Goal: Transaction & Acquisition: Purchase product/service

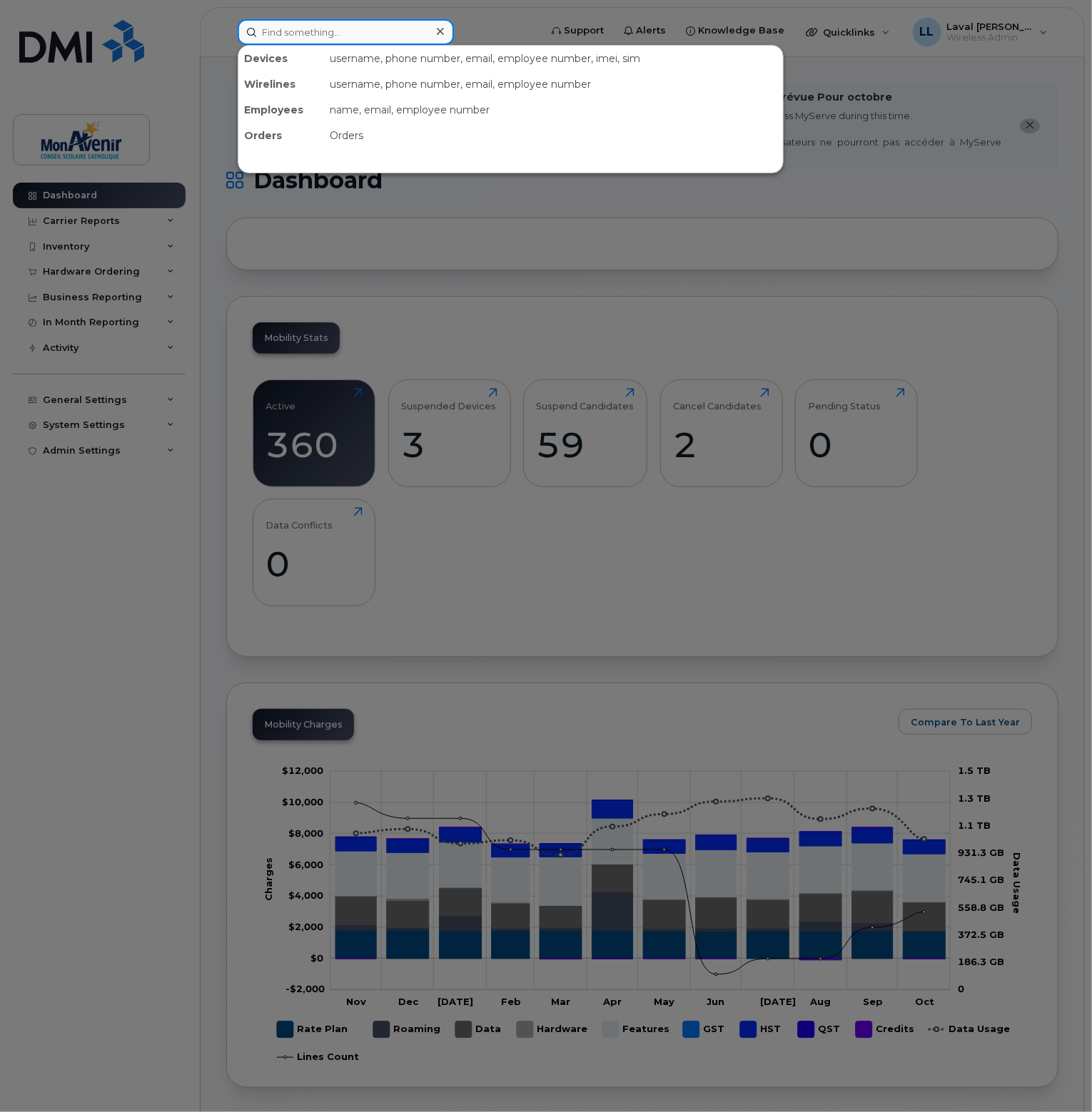
click at [305, 32] on input at bounding box center [345, 32] width 216 height 26
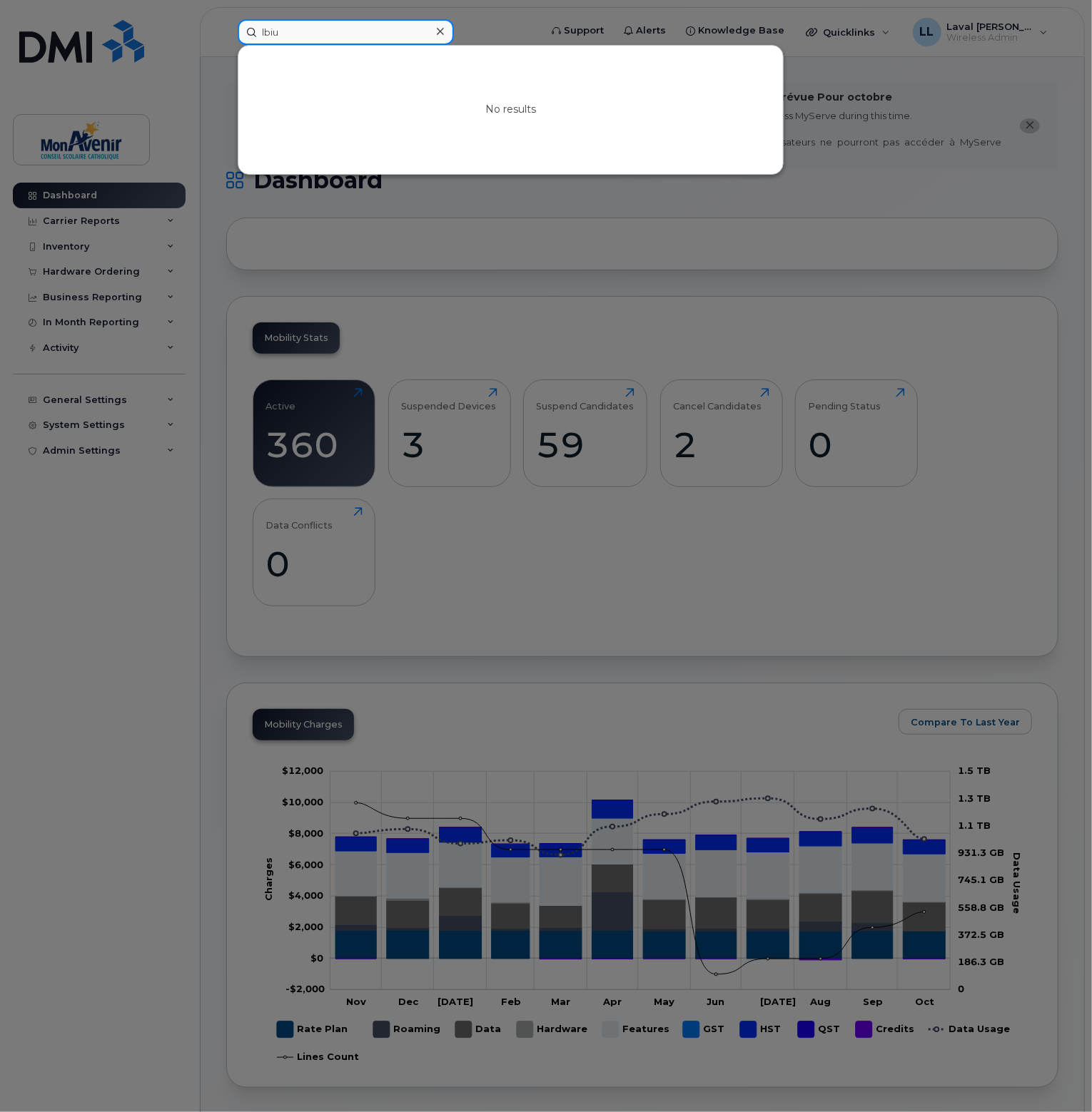
click at [312, 35] on input "lbiu" at bounding box center [345, 32] width 216 height 26
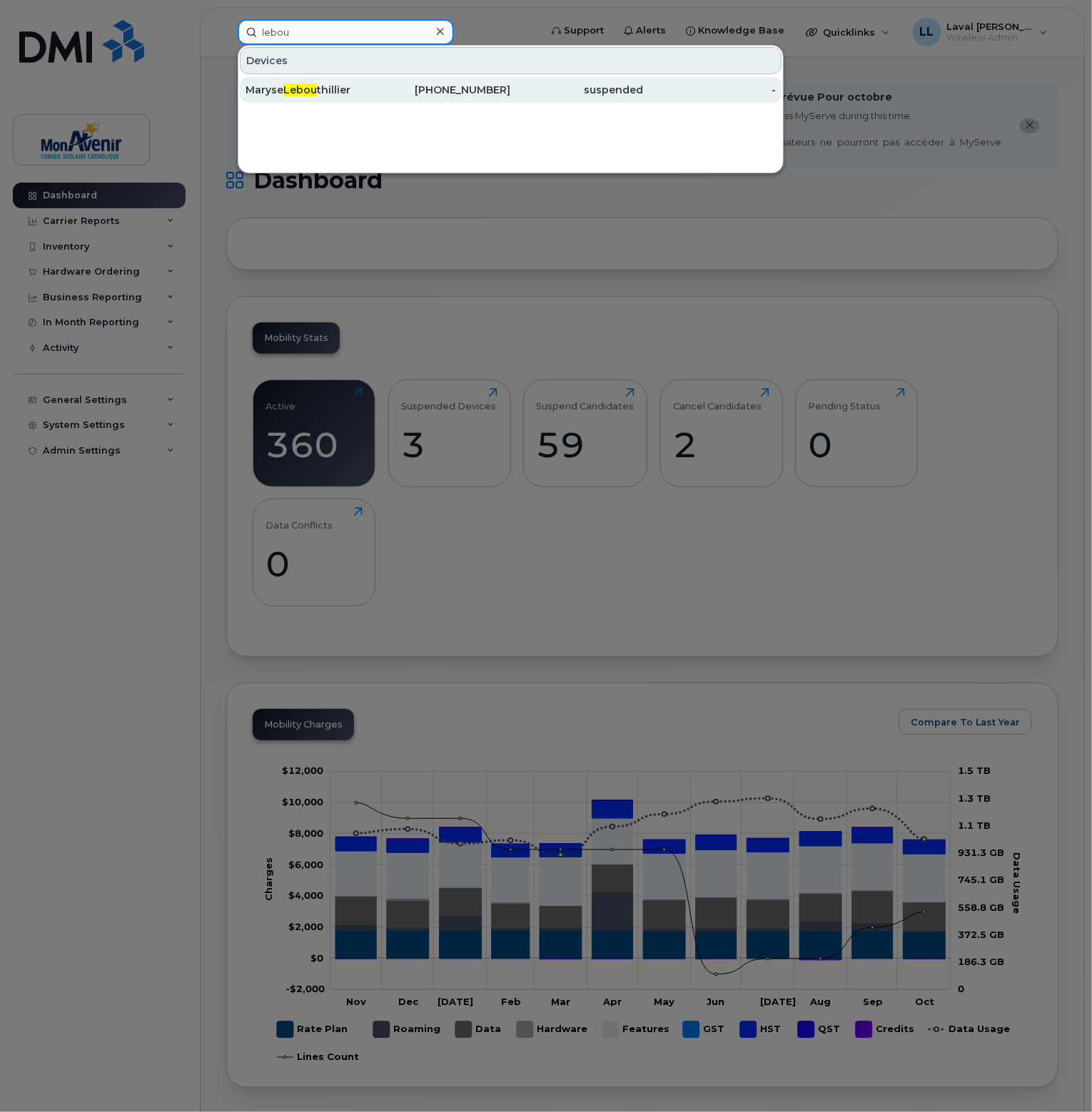
type input "lebou"
click at [296, 93] on span "Lebou" at bounding box center [300, 90] width 34 height 13
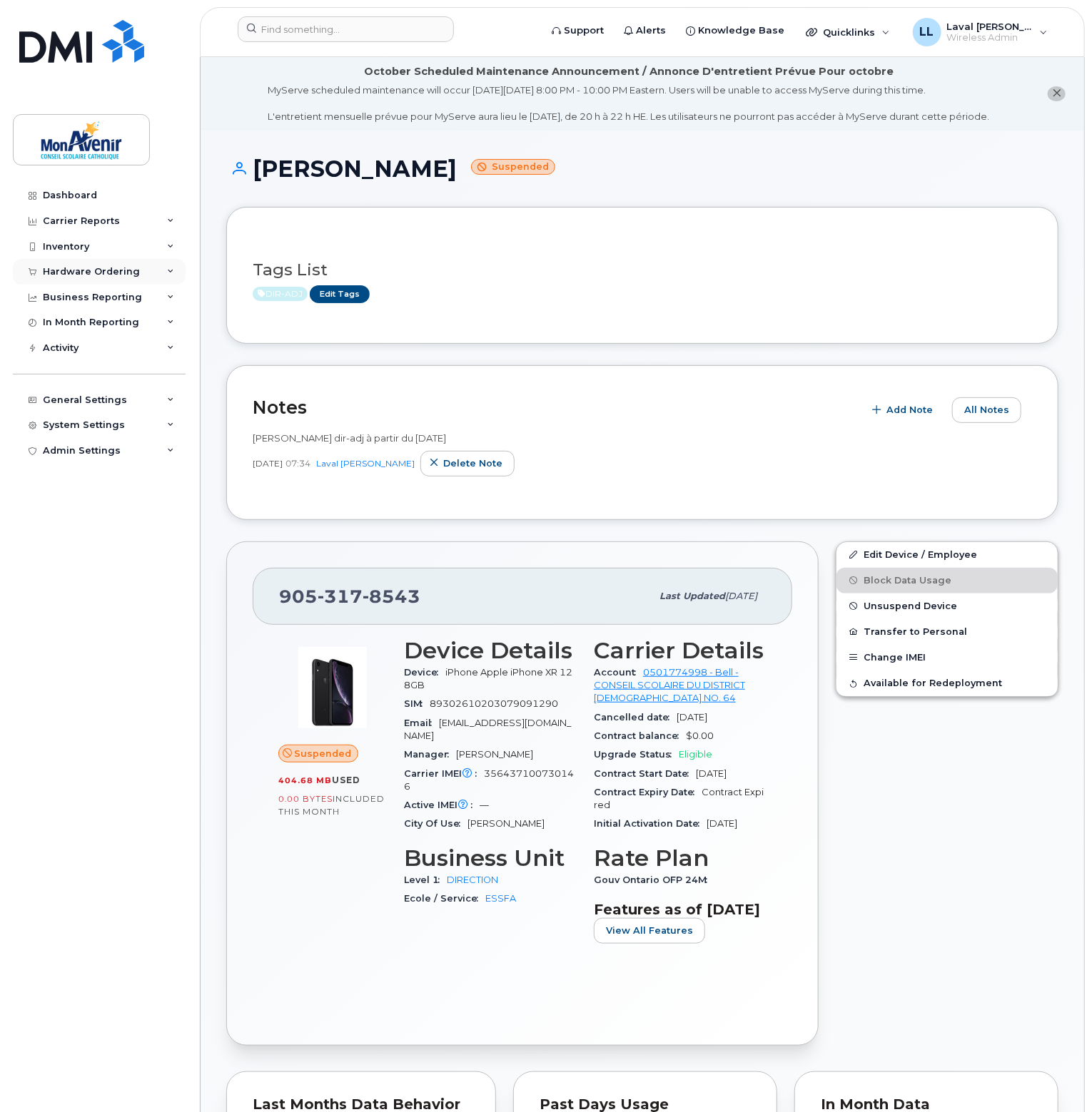
click at [103, 267] on div "Hardware Ordering" at bounding box center [92, 272] width 97 height 11
click at [84, 319] on link "Orders" at bounding box center [111, 325] width 147 height 27
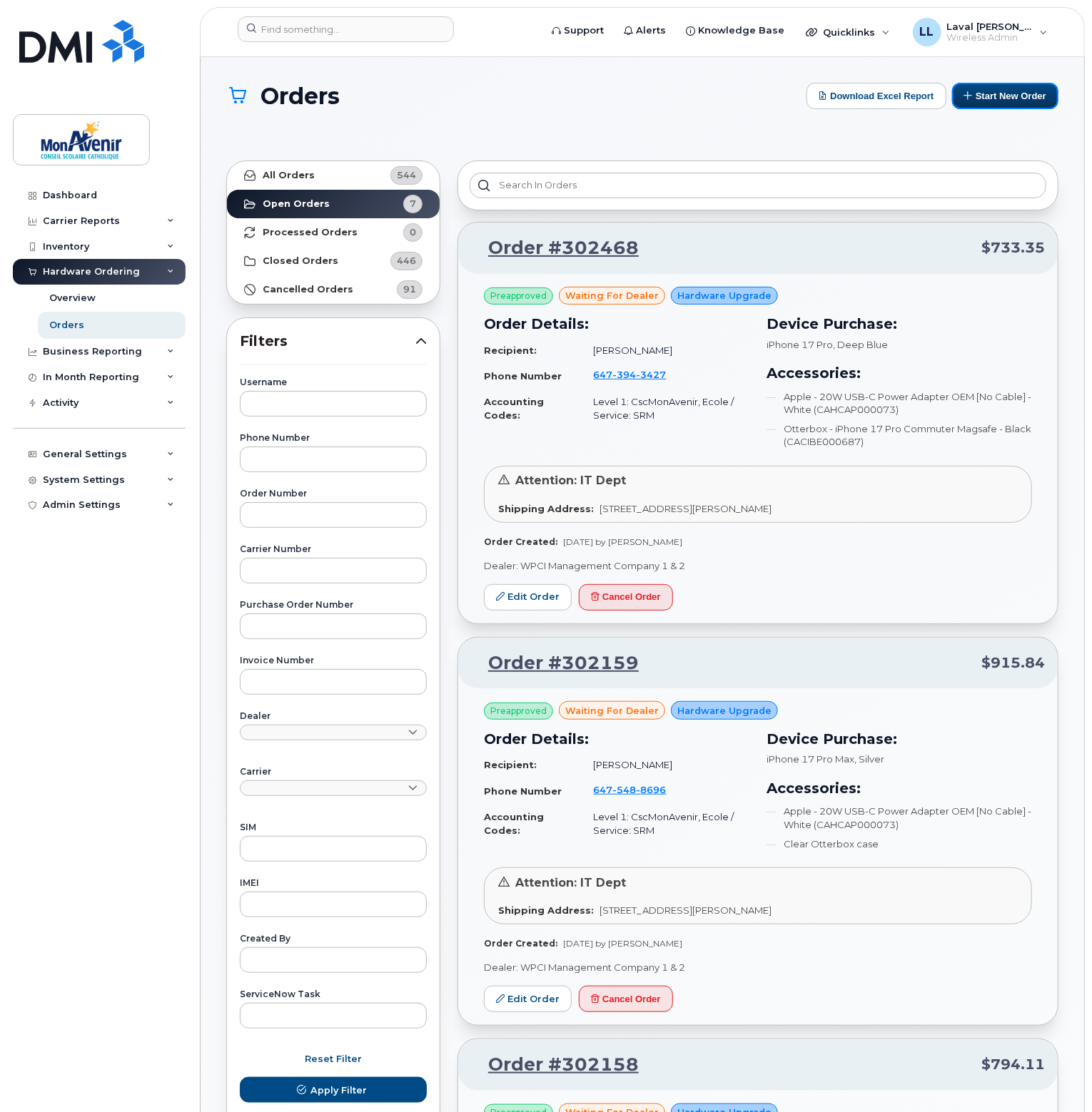
drag, startPoint x: 1012, startPoint y: 101, endPoint x: 966, endPoint y: 159, distance: 74.0
click at [1012, 101] on button "Start New Order" at bounding box center [1005, 96] width 107 height 26
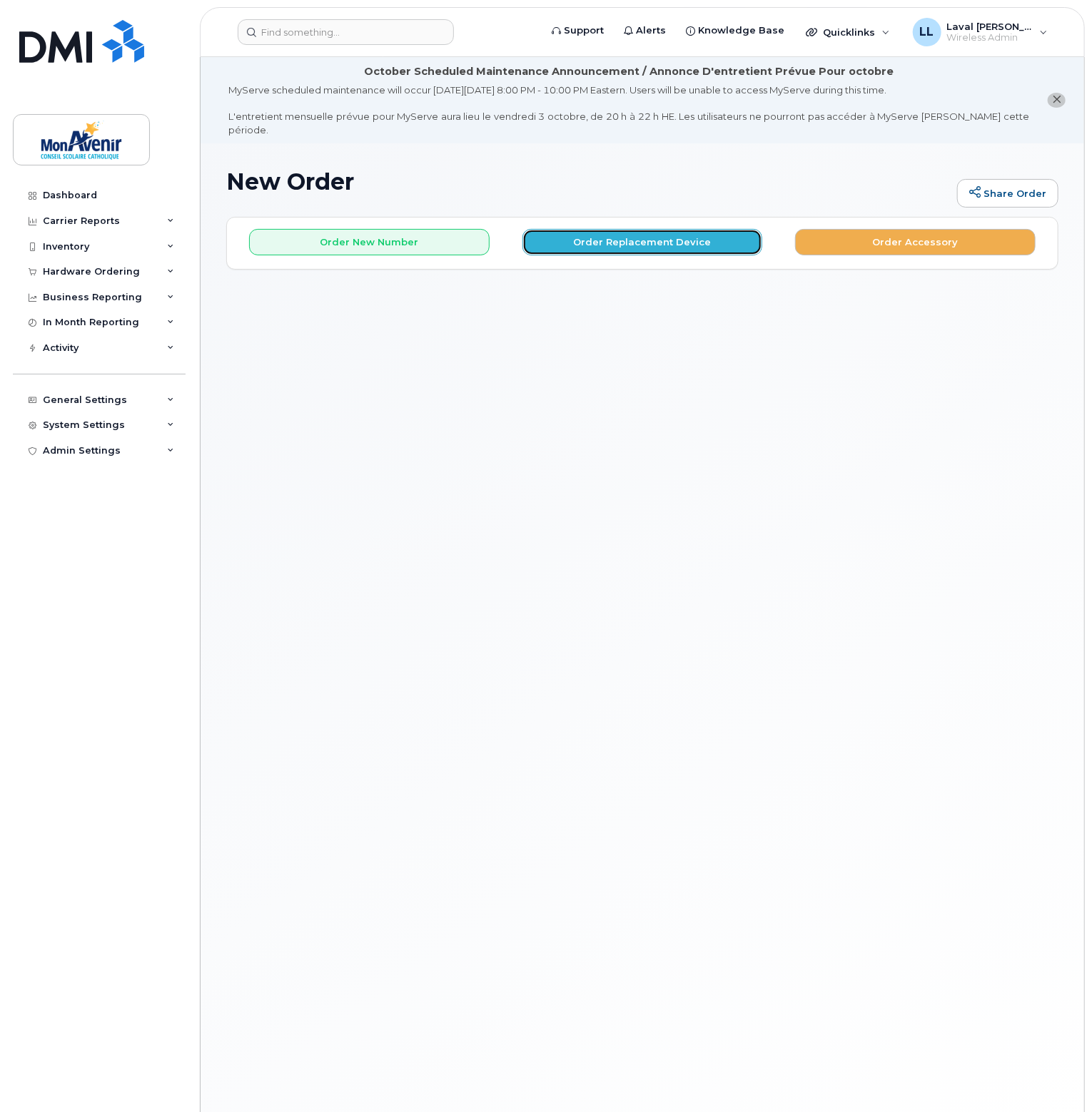
click at [701, 229] on button "Order Replacement Device" at bounding box center [642, 243] width 241 height 26
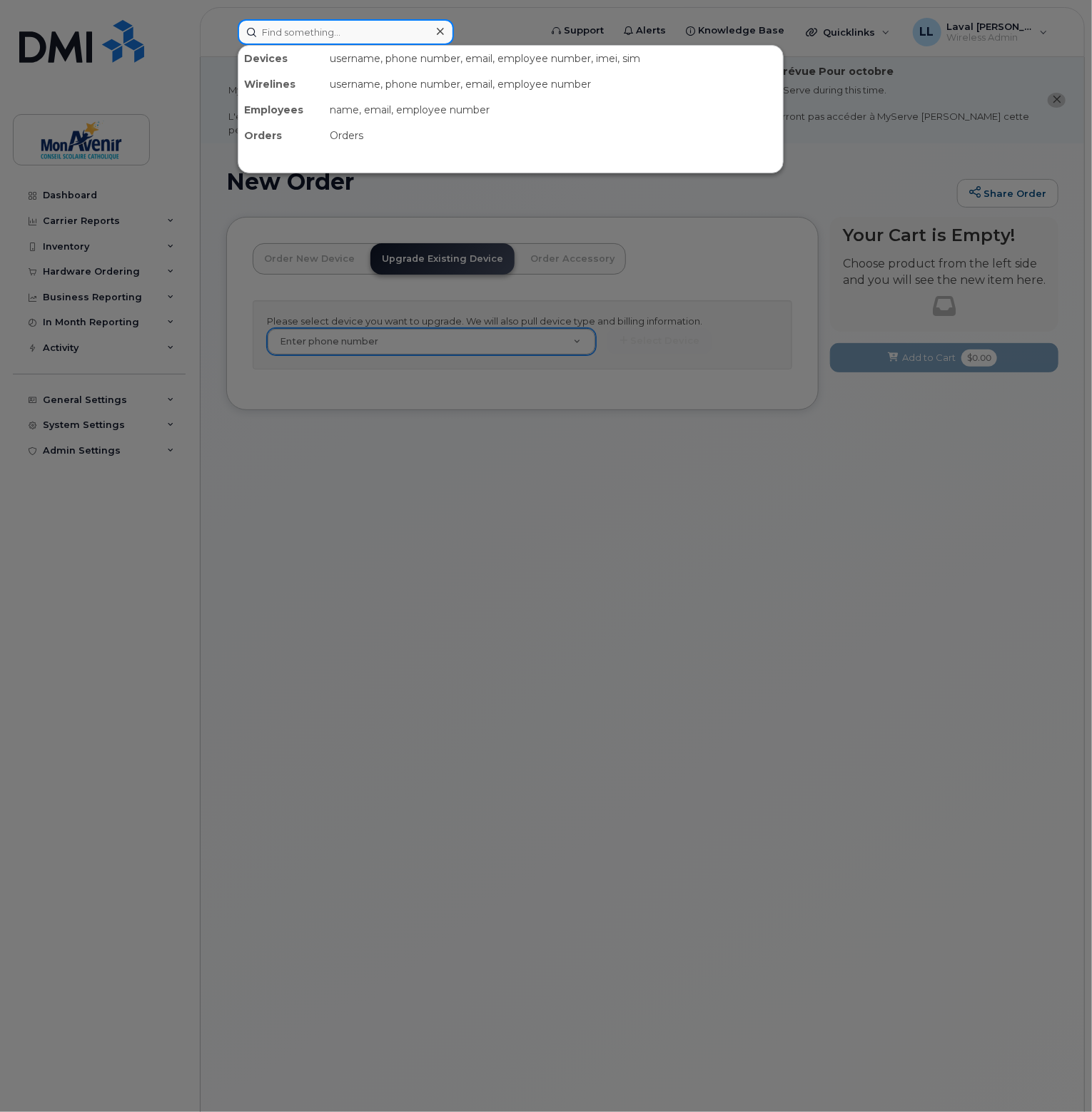
click at [325, 26] on input at bounding box center [345, 32] width 216 height 26
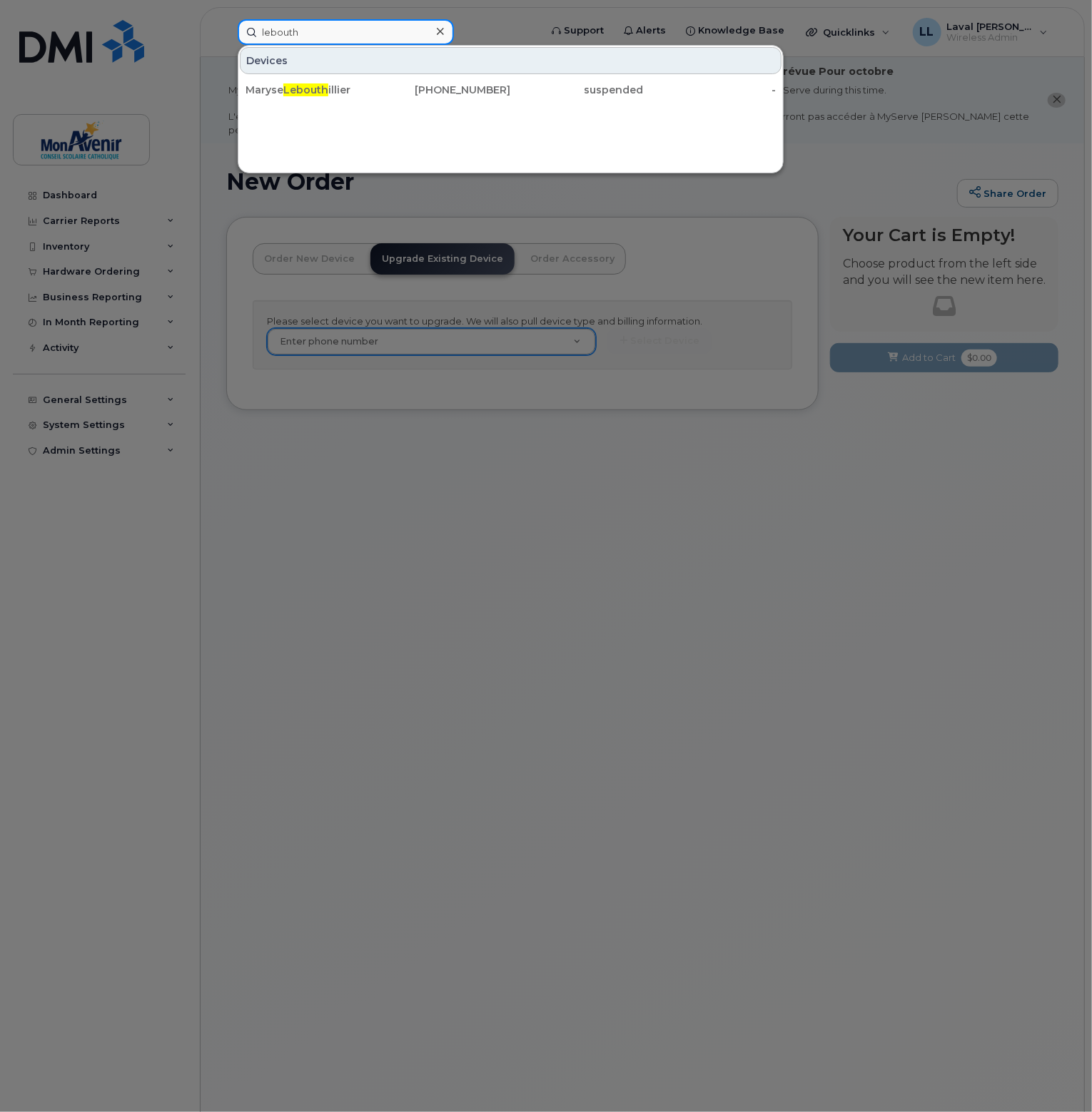
type input "lebouth"
click at [423, 449] on div at bounding box center [546, 556] width 1092 height 1112
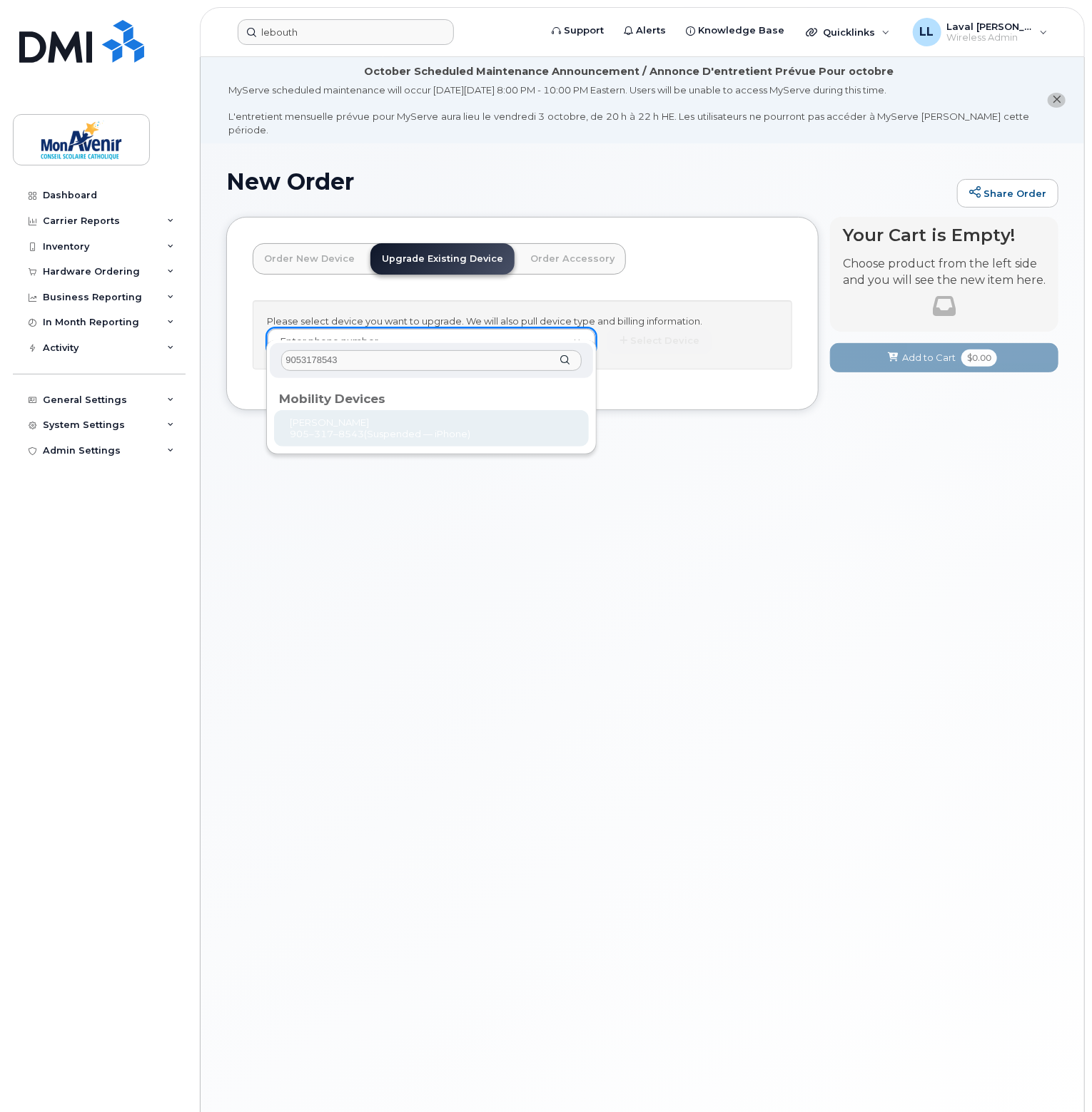
type input "9053178543"
type input "427137"
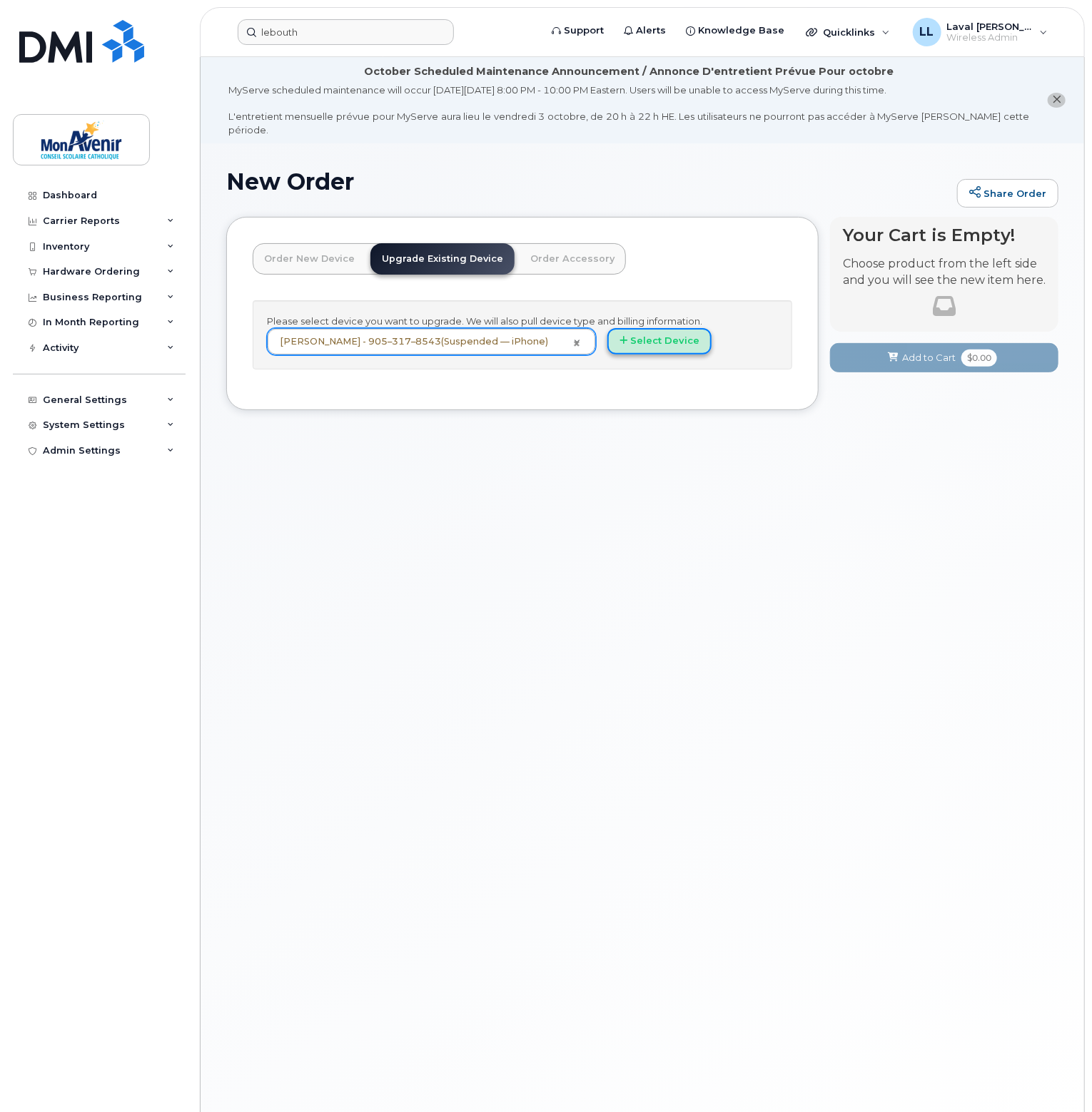
click at [670, 333] on button "Select Device" at bounding box center [659, 341] width 104 height 26
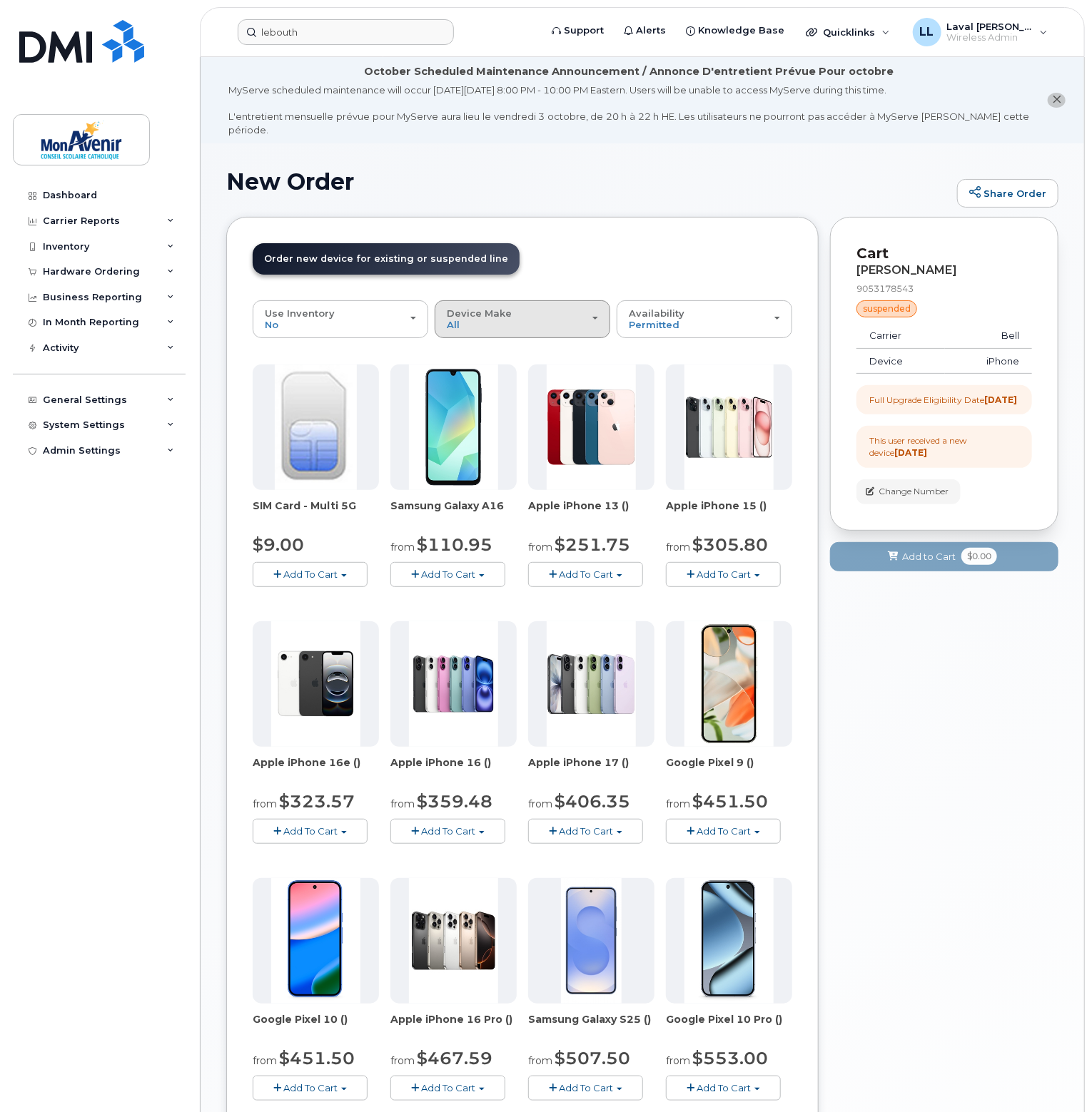
click at [522, 308] on div "Device Make All Android iPhone" at bounding box center [522, 318] width 152 height 22
click at [471, 398] on label "iPhone" at bounding box center [464, 406] width 52 height 17
click at [0, 0] on input "iPhone" at bounding box center [0, 0] width 0 height 0
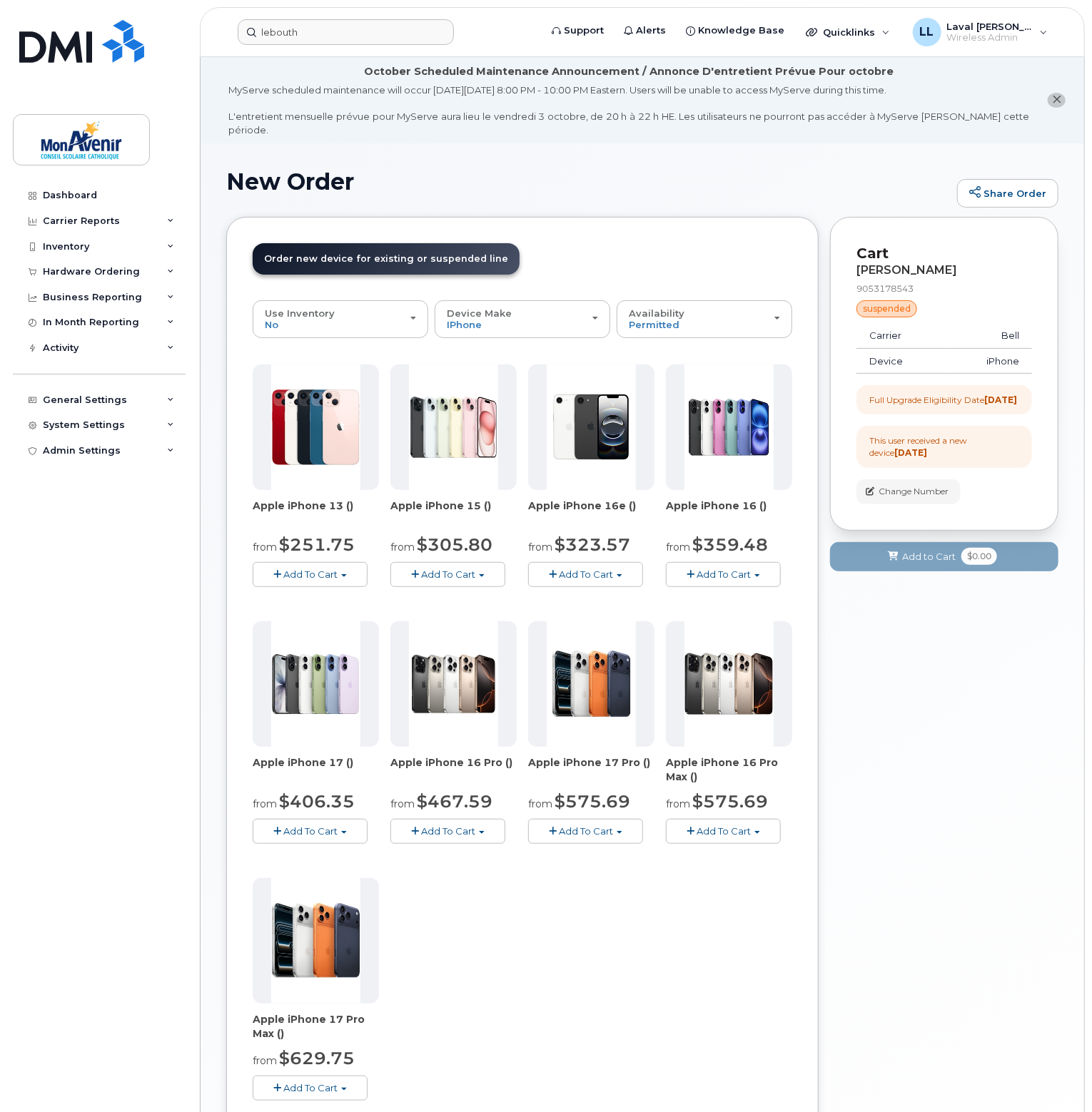
click at [611, 825] on span "Add To Cart" at bounding box center [585, 831] width 54 height 11
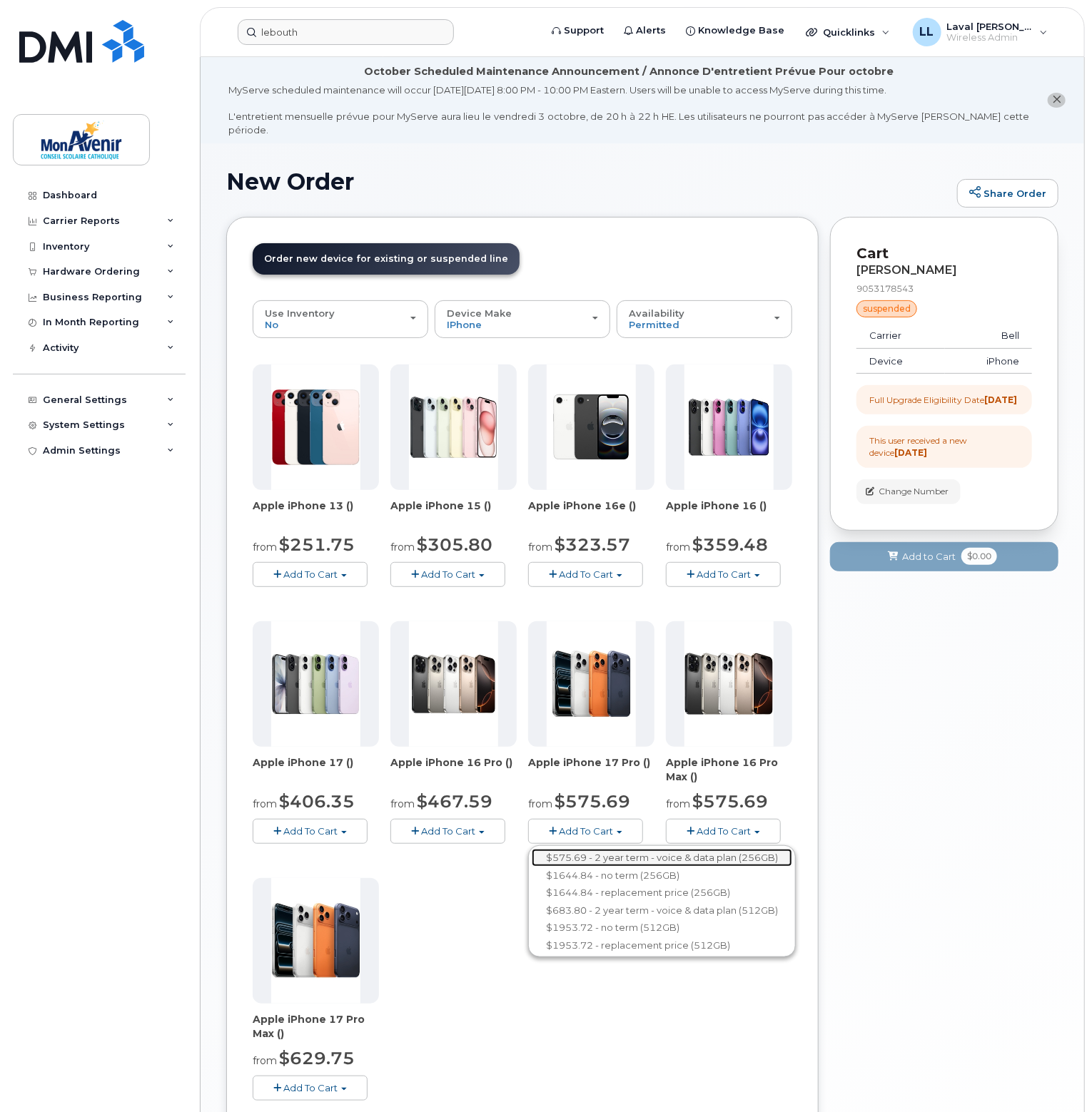
click at [609, 849] on link "$575.69 - 2 year term - voice & data plan (256GB)" at bounding box center [662, 858] width 260 height 18
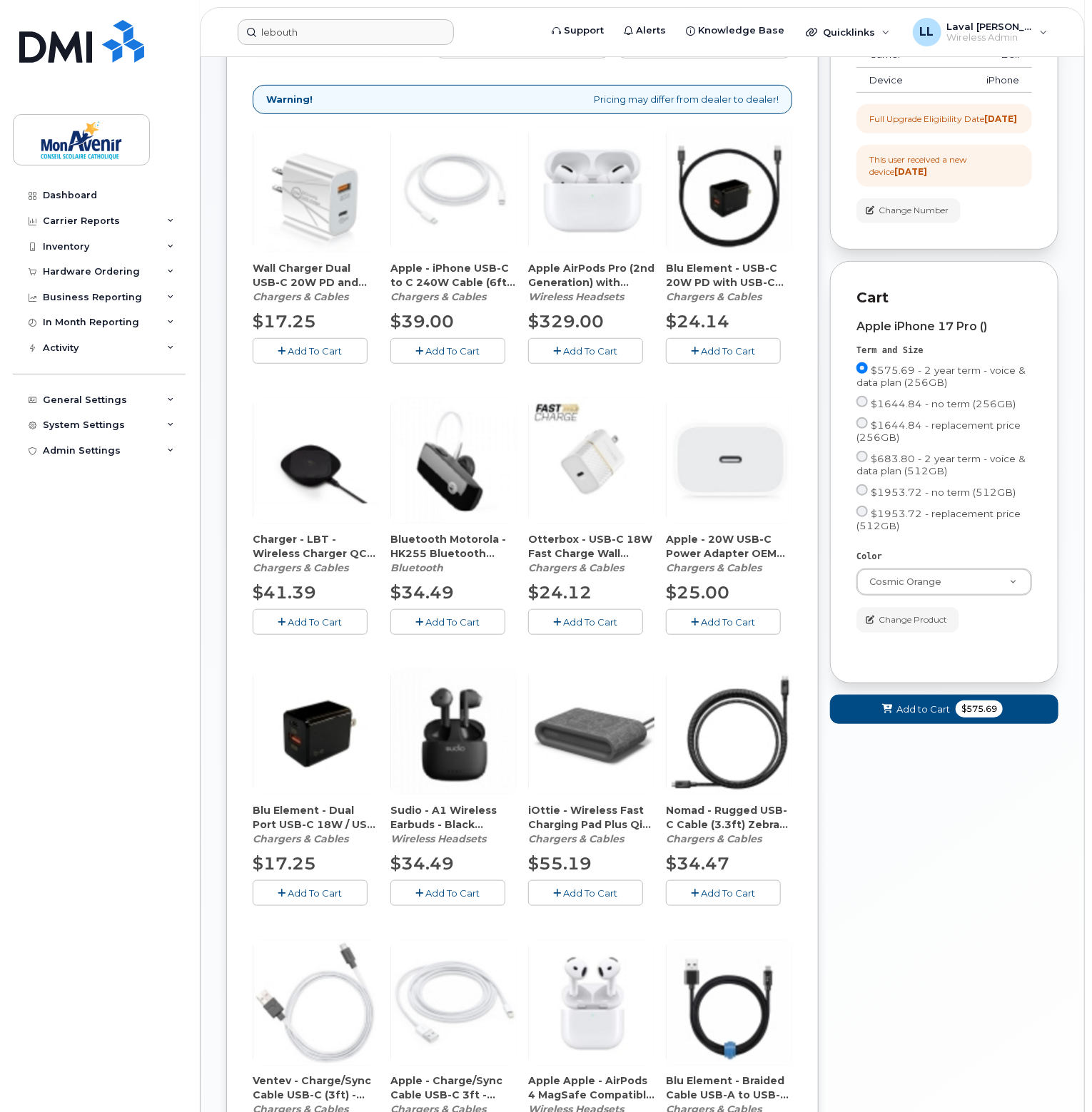
scroll to position [138, 0]
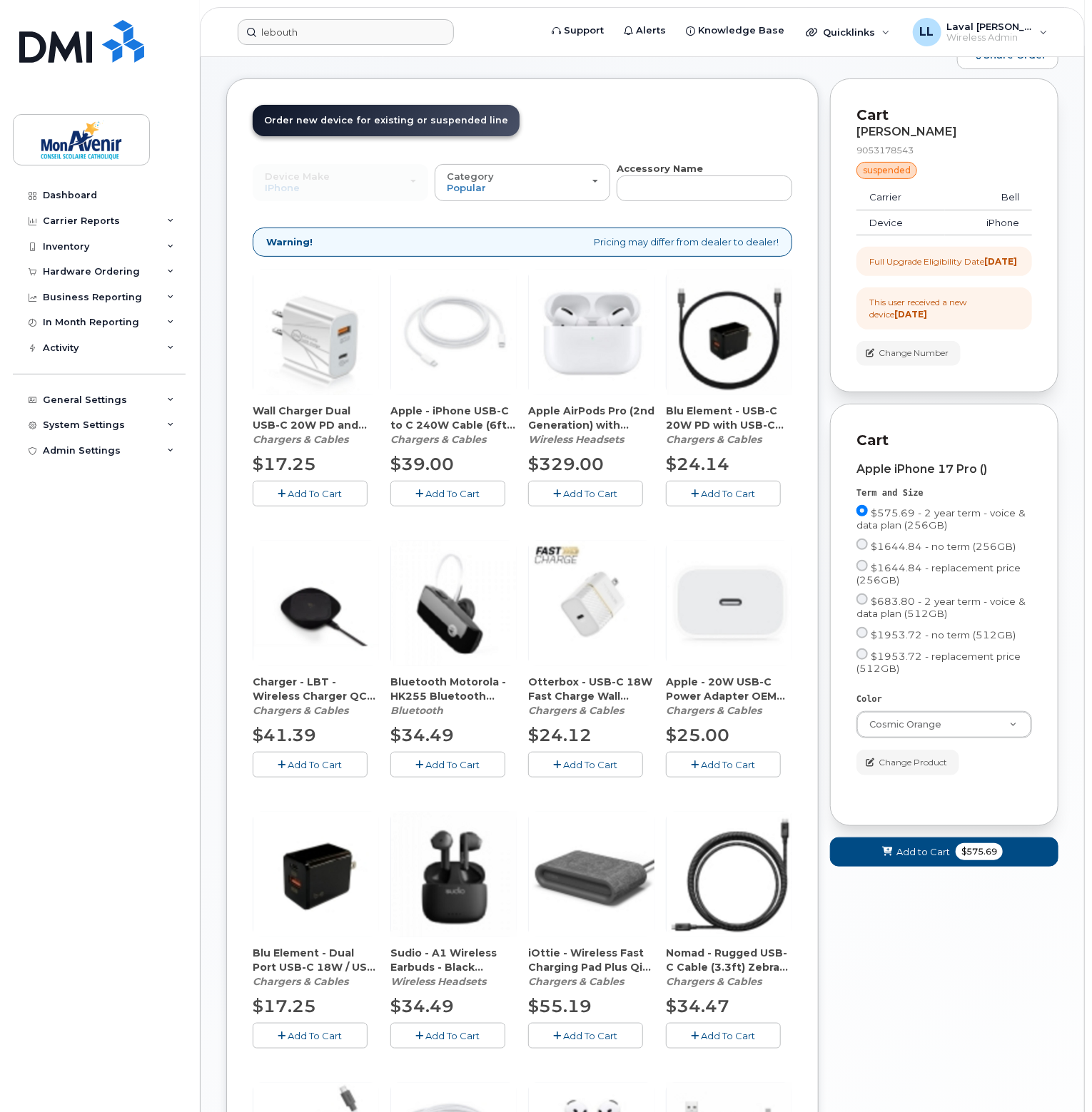
click at [696, 752] on div "Add To Cart" at bounding box center [729, 765] width 126 height 25
click at [697, 760] on icon "button" at bounding box center [695, 765] width 8 height 10
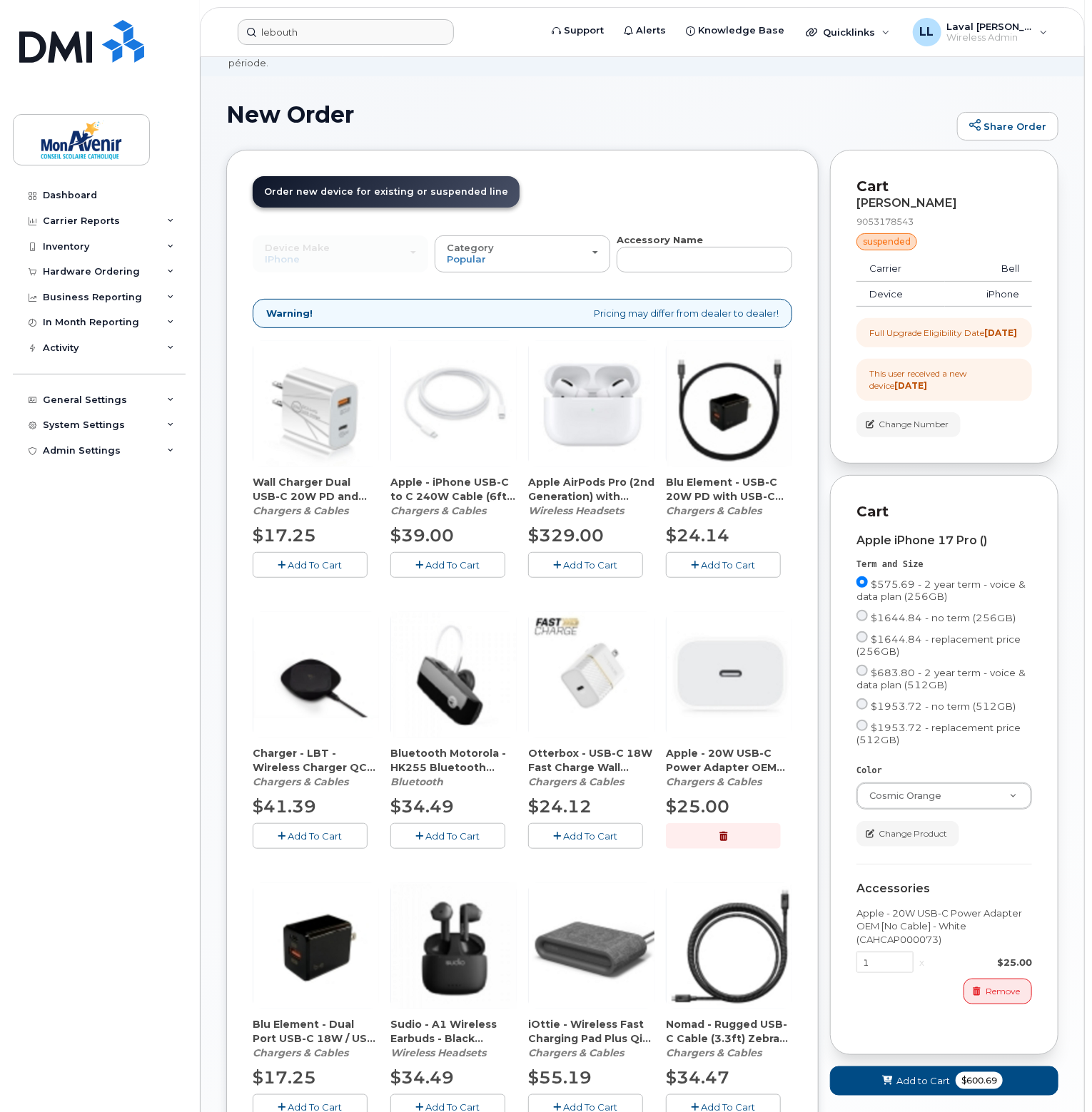
scroll to position [0, 0]
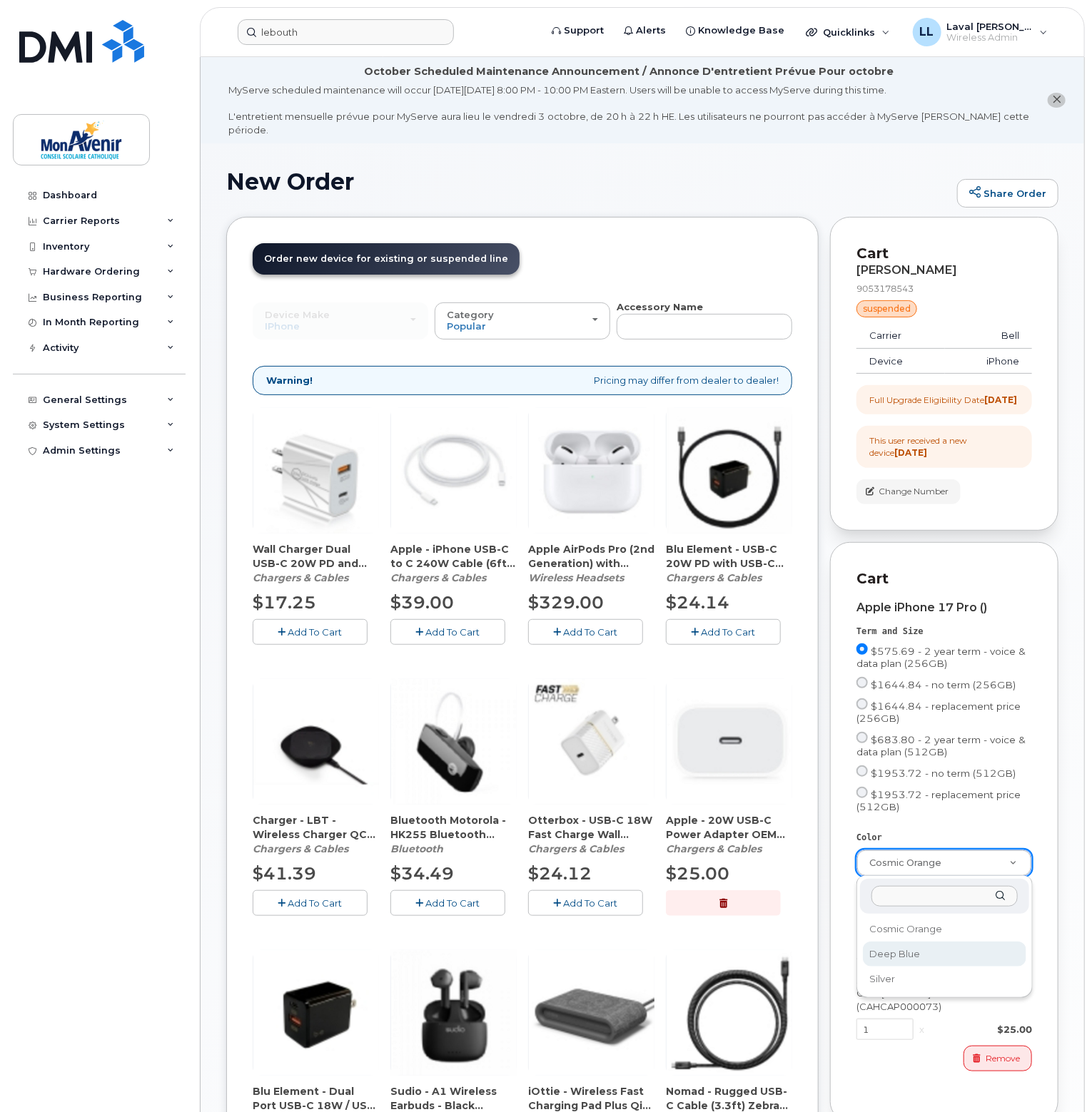
select select "Deep Blue"
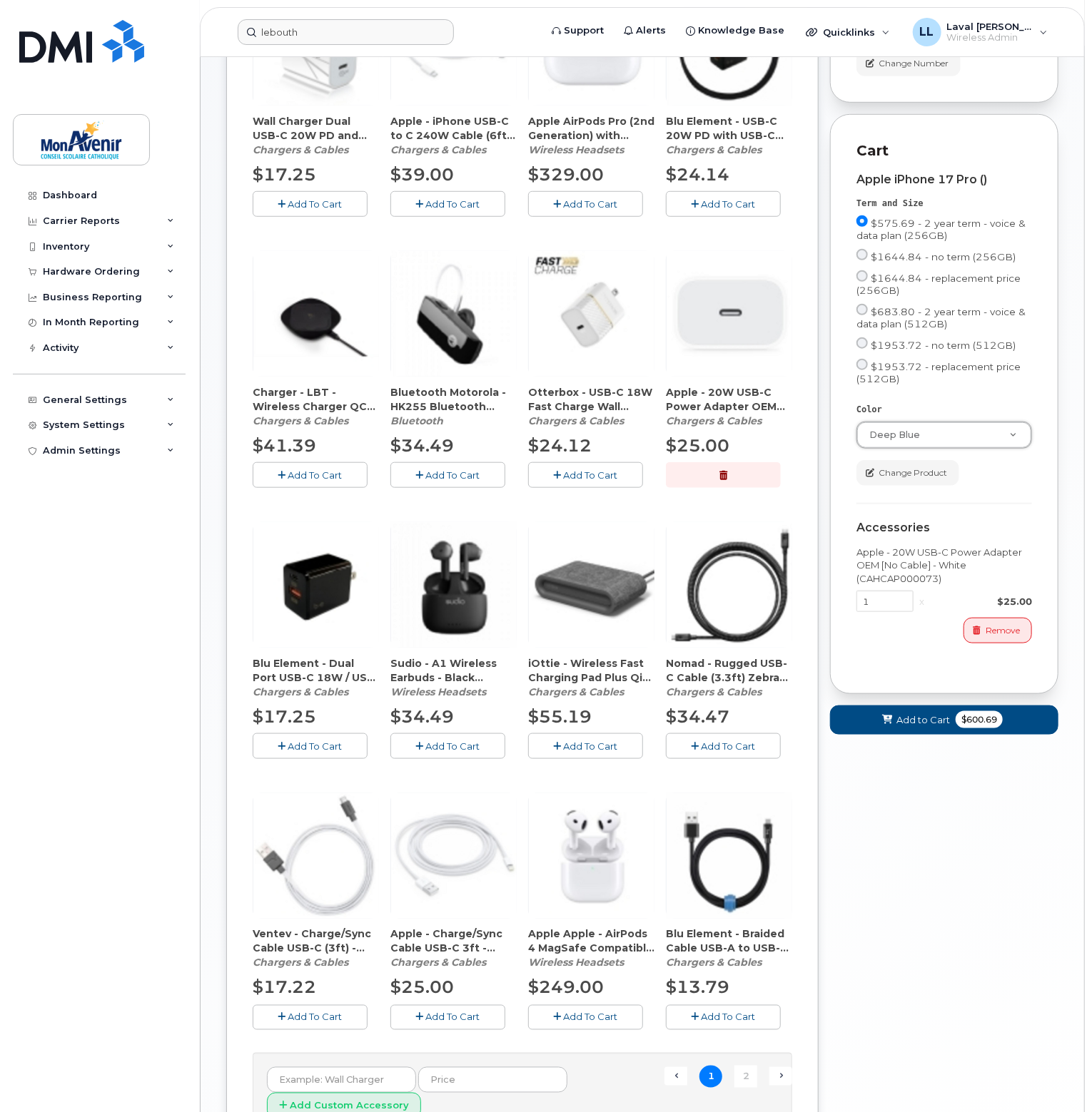
scroll to position [566, 0]
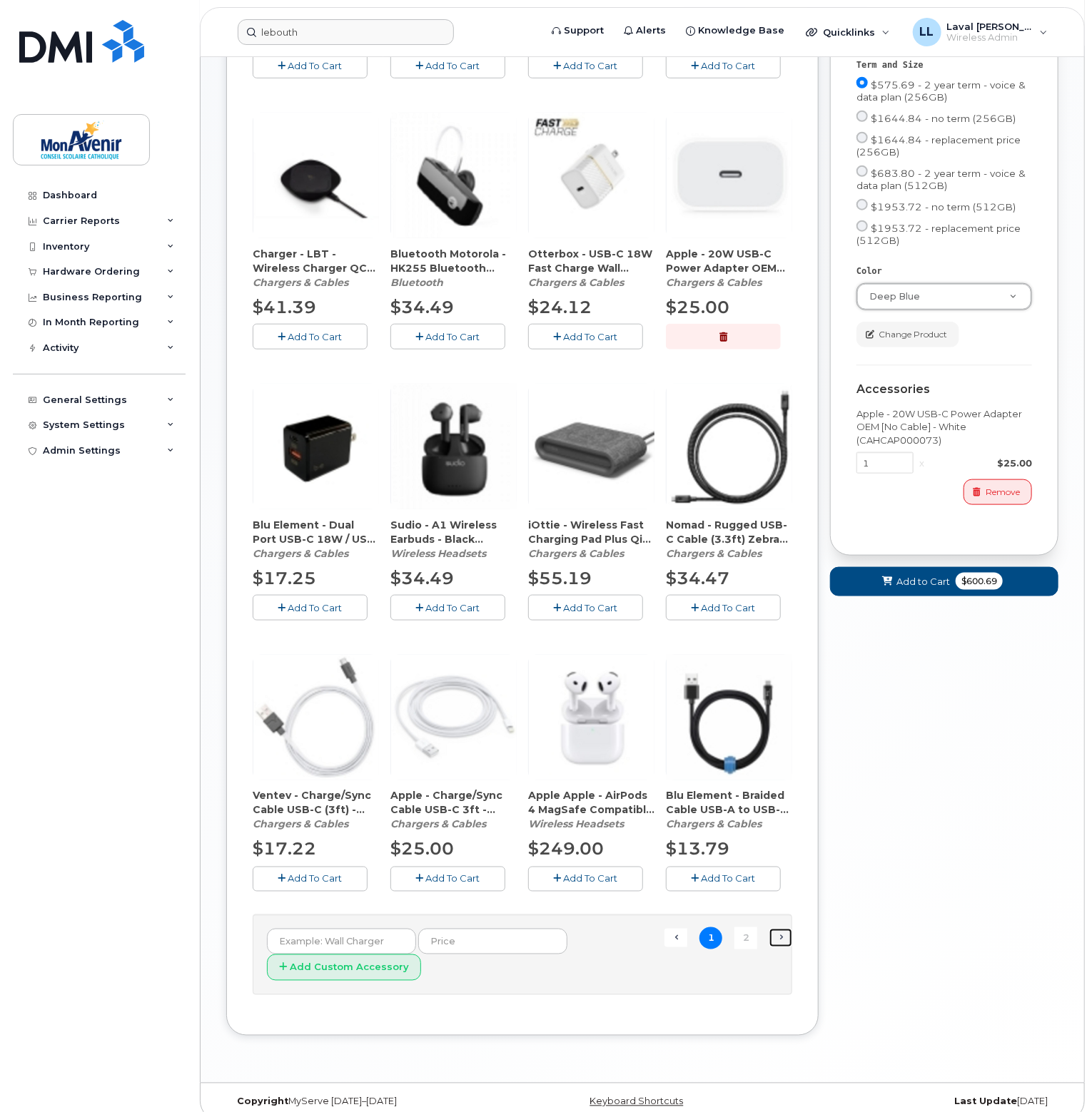
click at [779, 929] on link "Next →" at bounding box center [781, 937] width 23 height 19
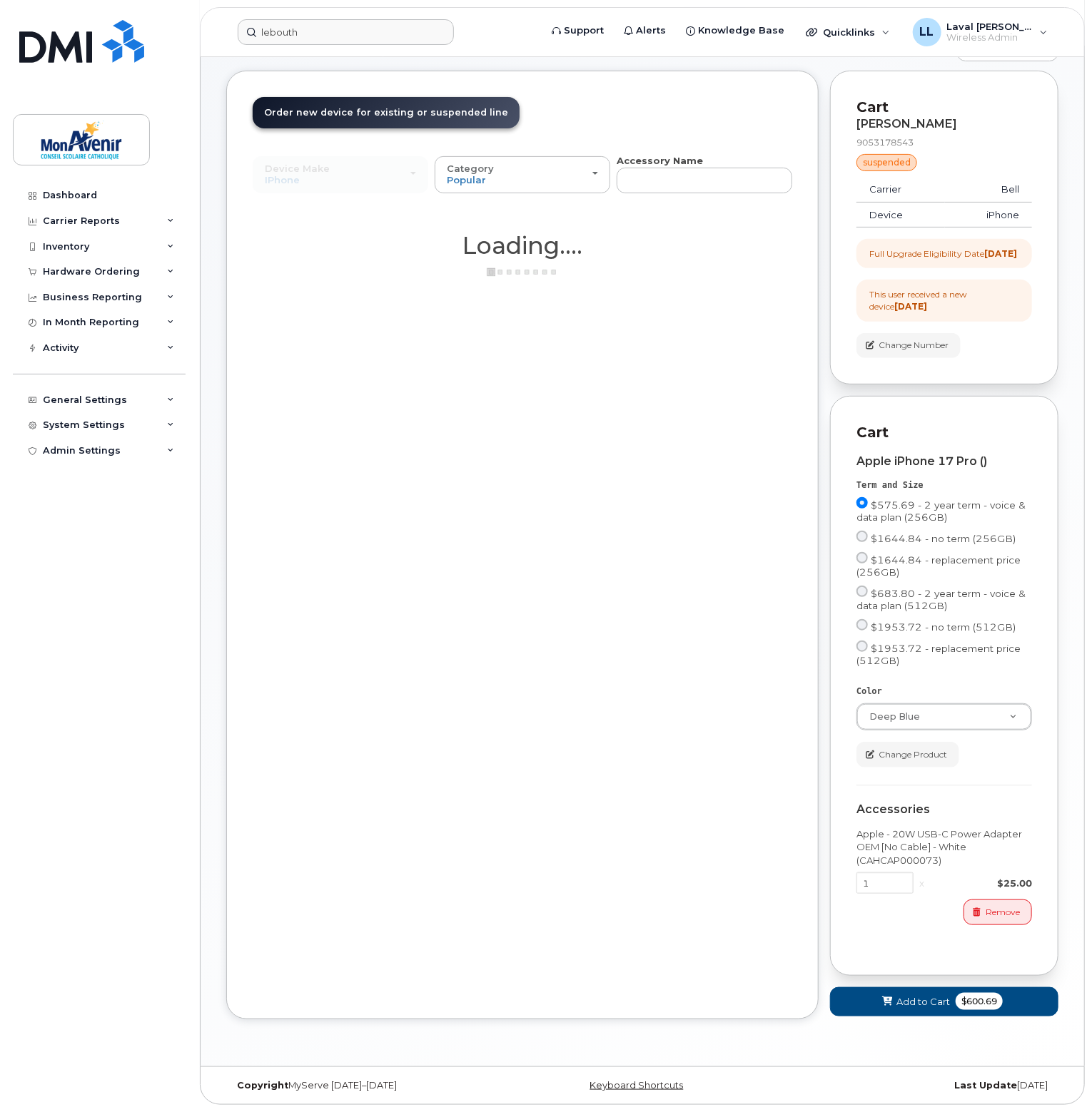
scroll to position [145, 0]
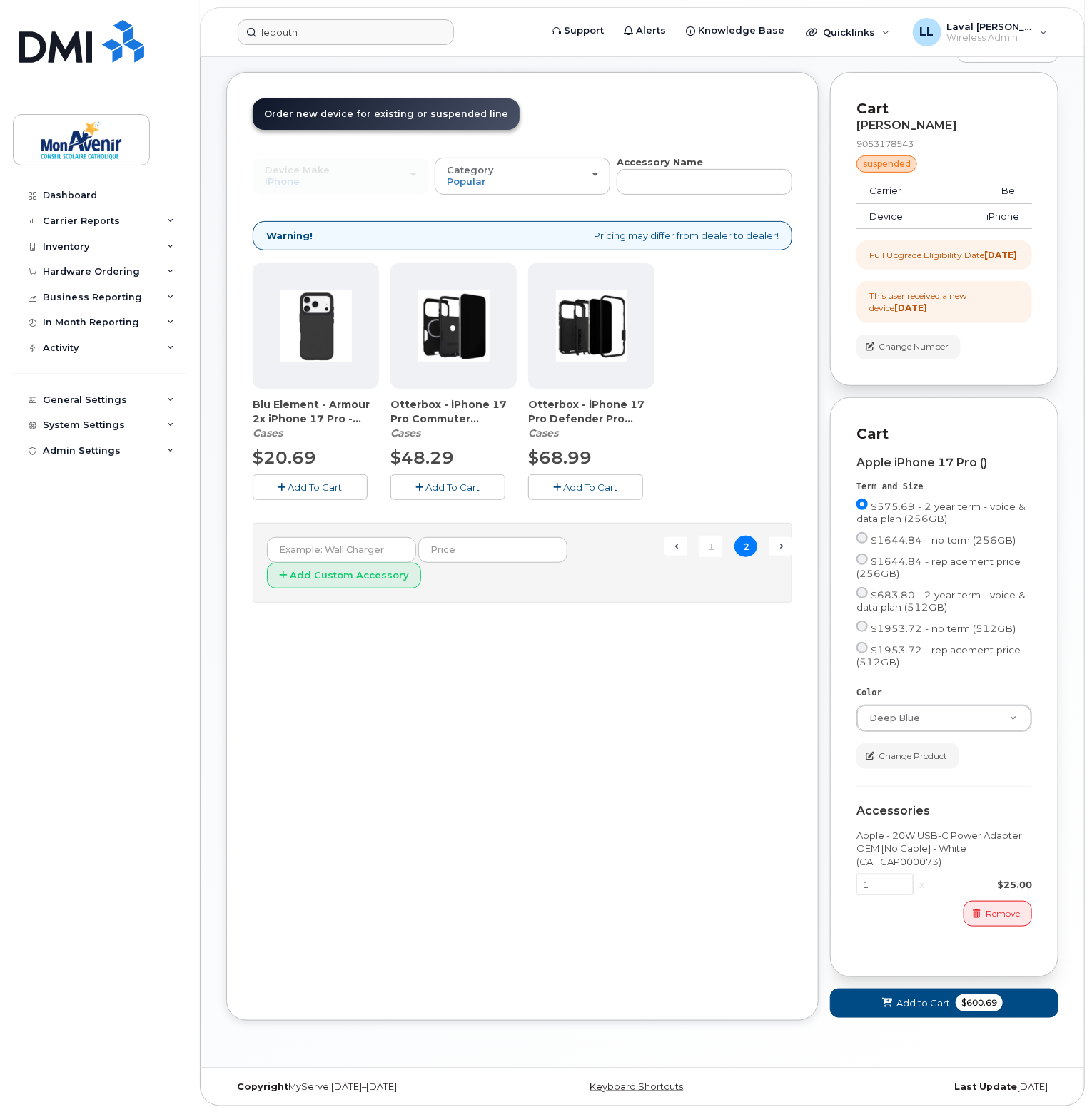
click at [448, 336] on img at bounding box center [453, 325] width 71 height 71
click at [435, 481] on span "Add To Cart" at bounding box center [453, 487] width 54 height 11
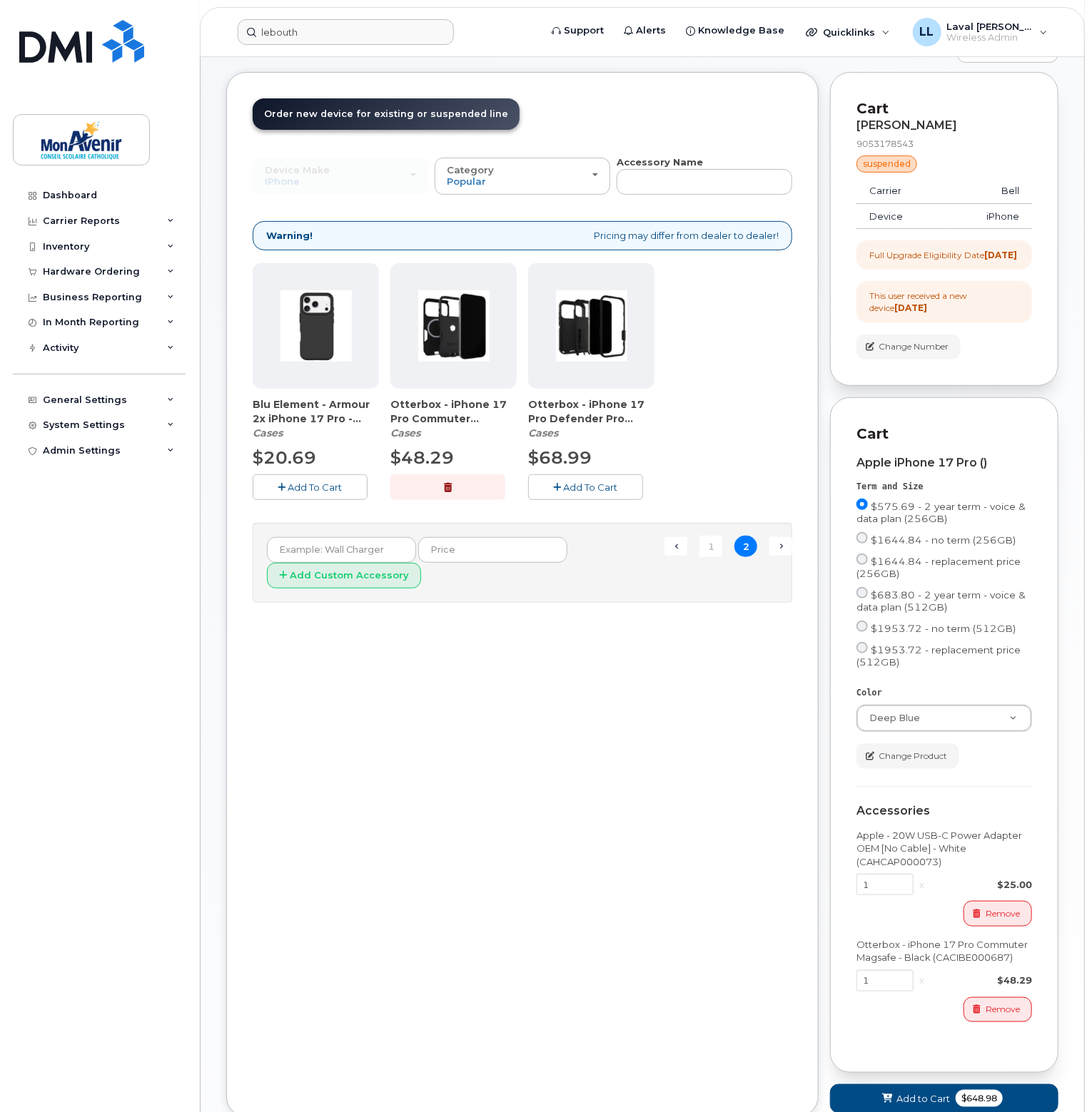
scroll to position [240, 0]
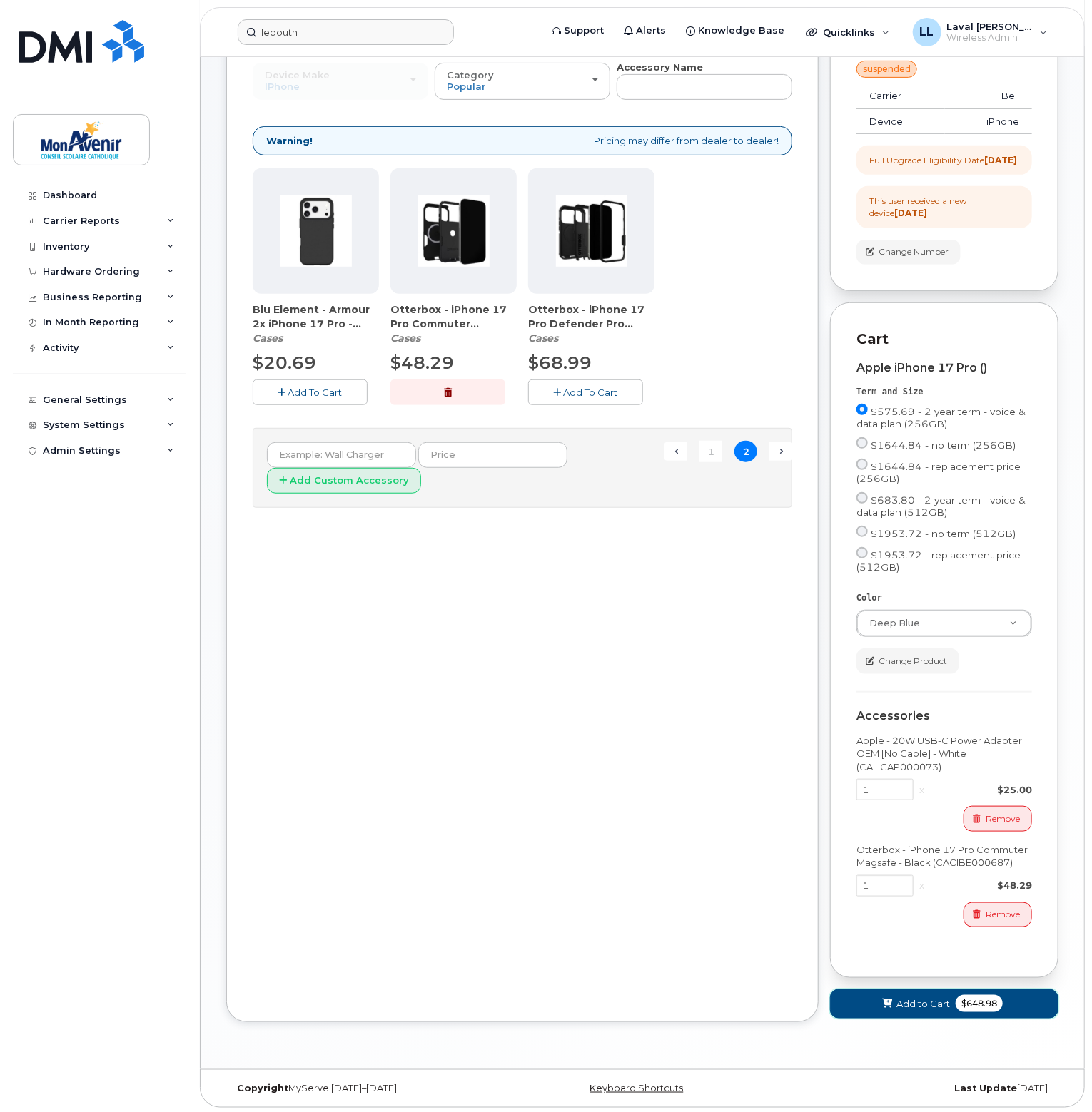
click at [973, 1005] on span "$648.98" at bounding box center [978, 1004] width 47 height 17
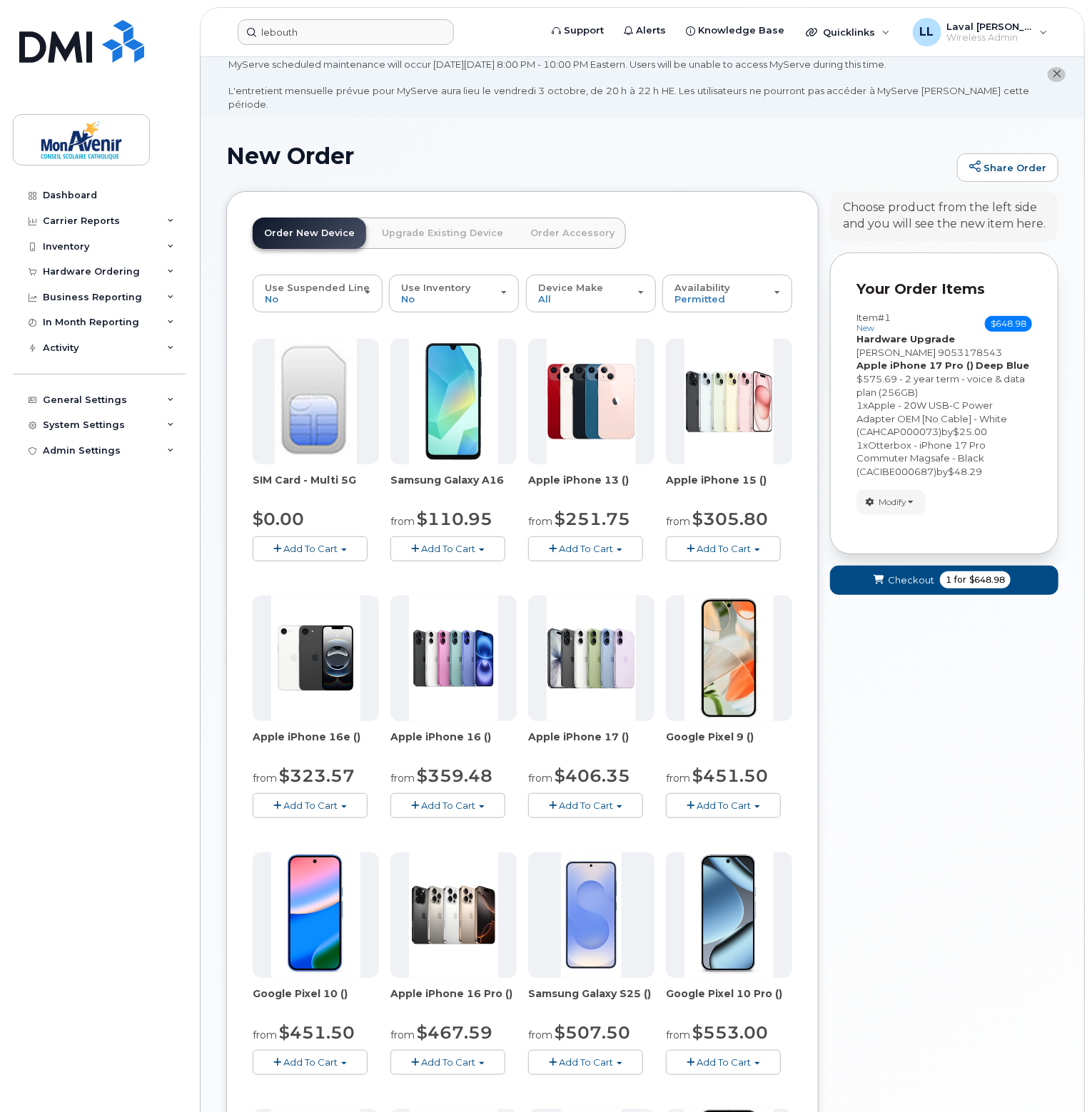
scroll to position [0, 0]
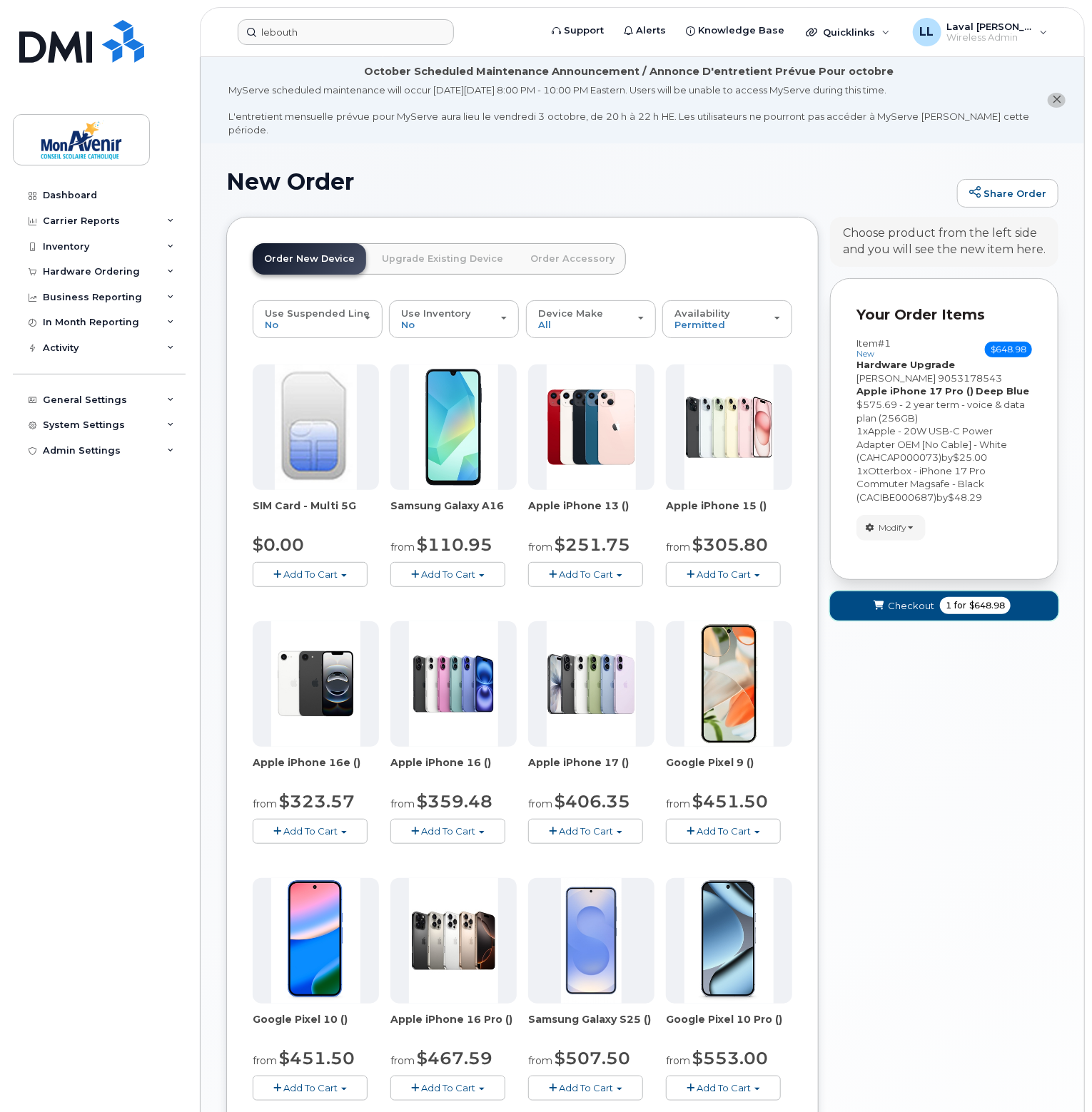
click at [972, 600] on span "$648.98" at bounding box center [987, 606] width 35 height 13
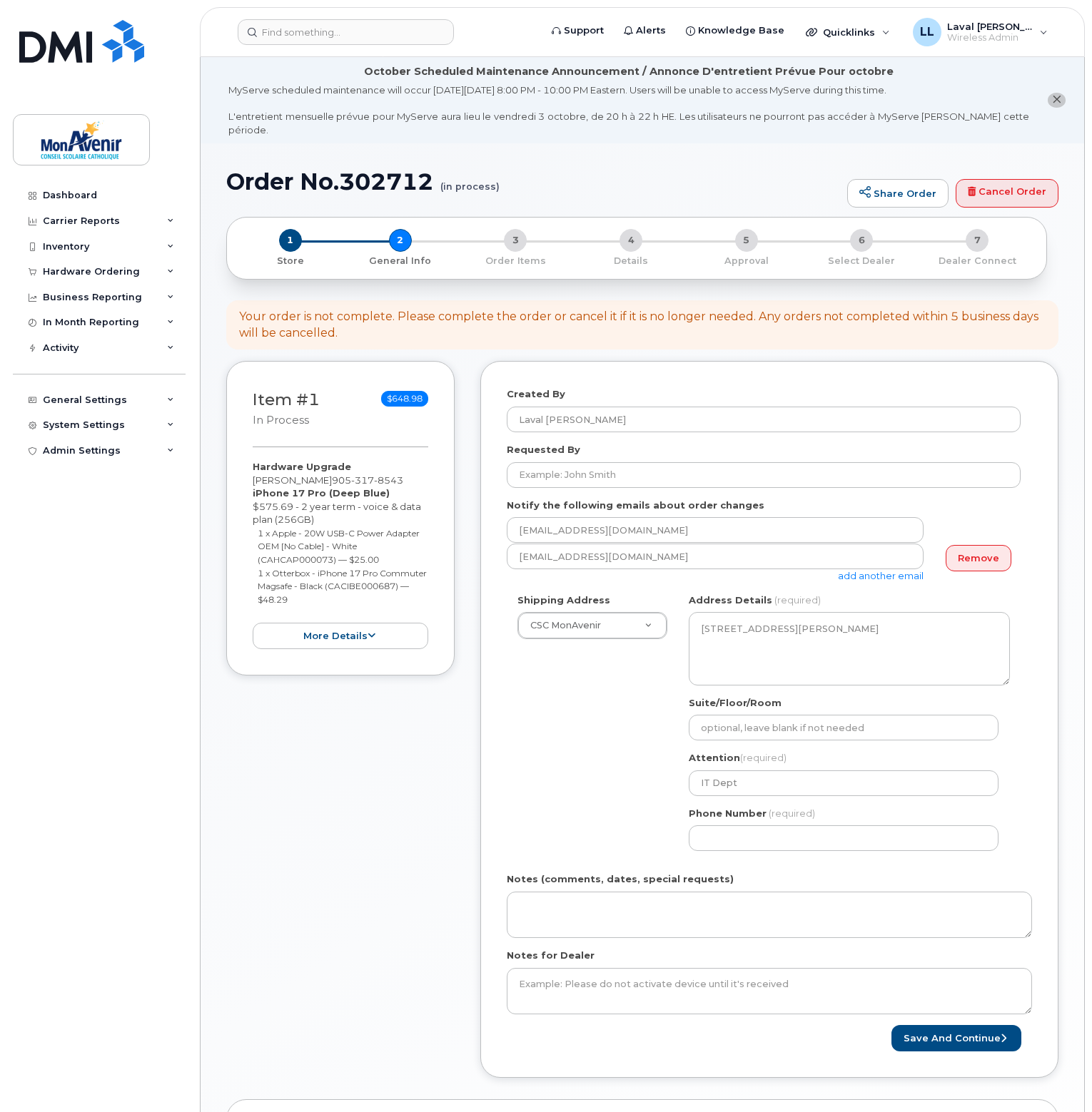
select select
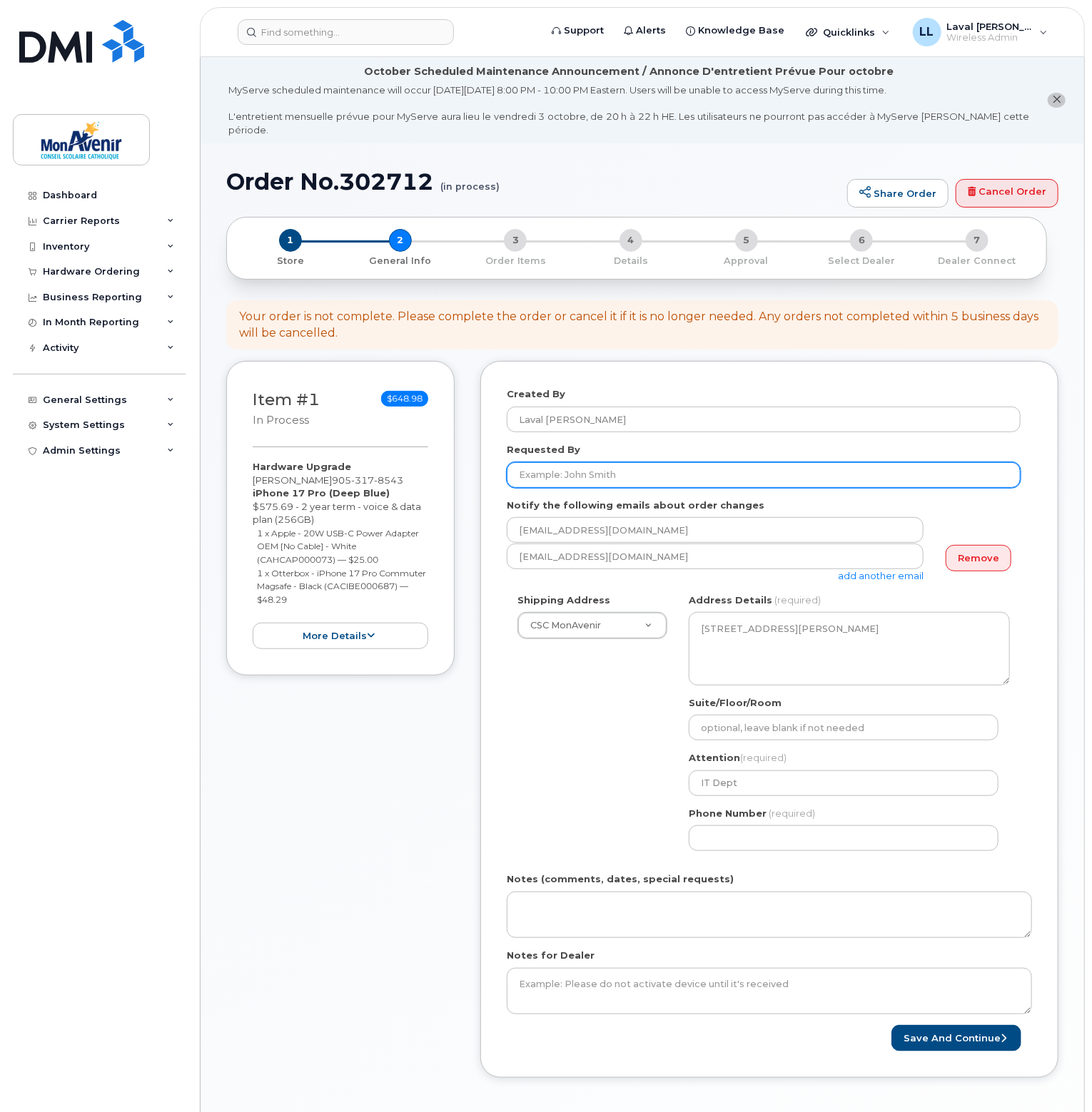
click at [569, 462] on input "Requested By" at bounding box center [763, 474] width 513 height 26
type input "[PERSON_NAME]"
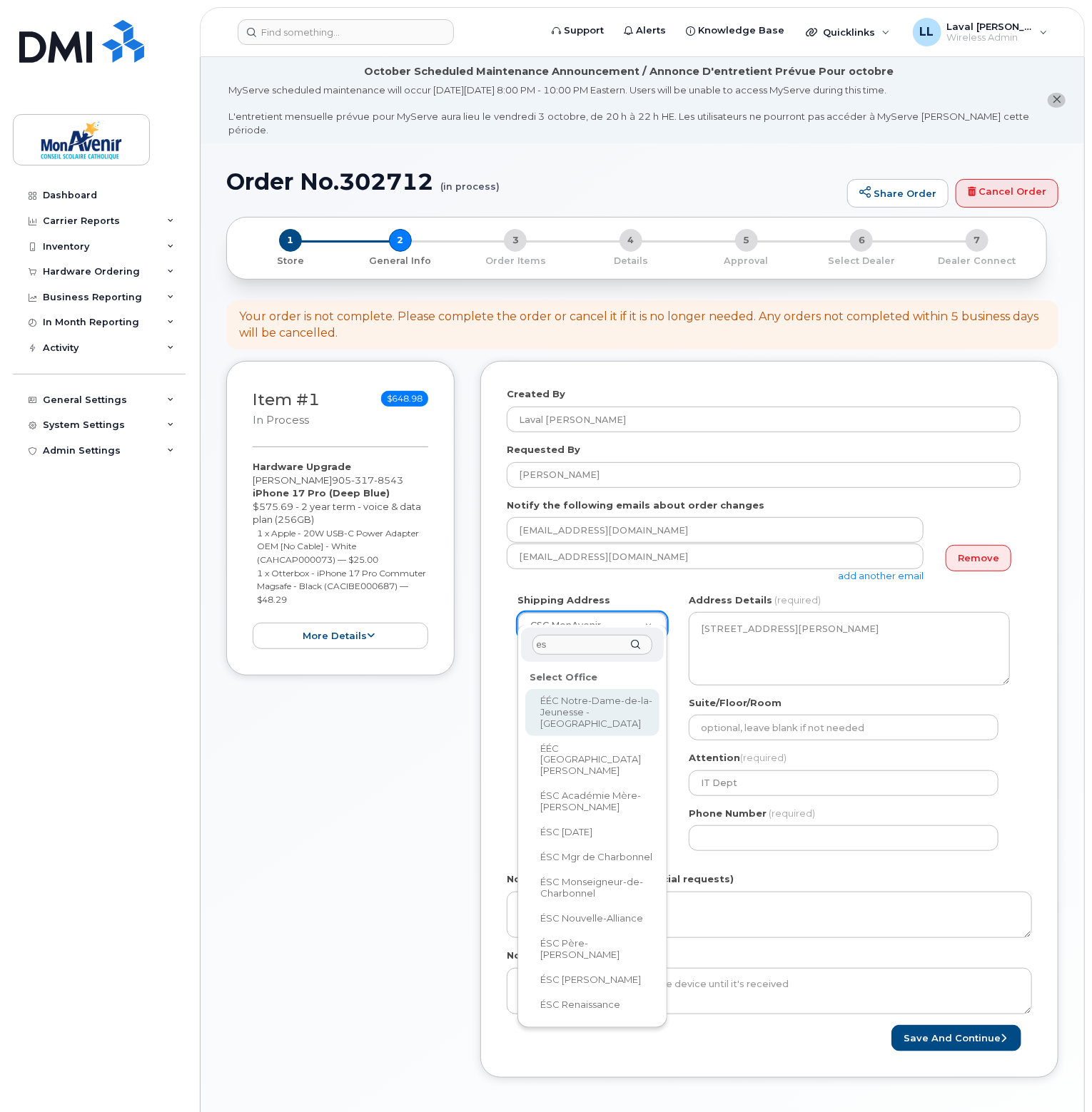
type input "e"
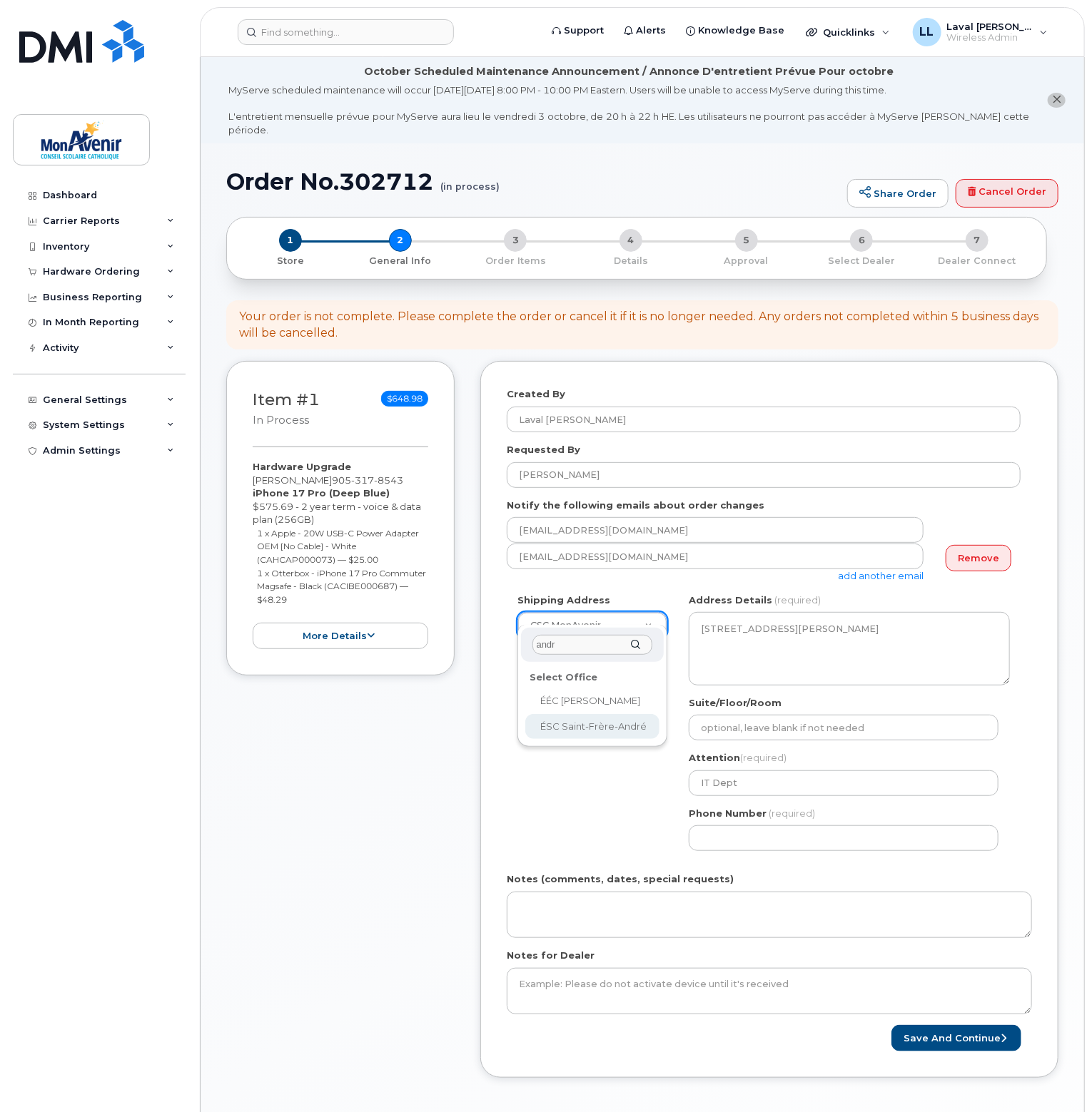
type input "andr"
select select
type textarea "330 Lansdowne Ave TORONTO ON M6H 3Y1 CANADA Toronto Ontario M6H 3Y1"
type input "school office"
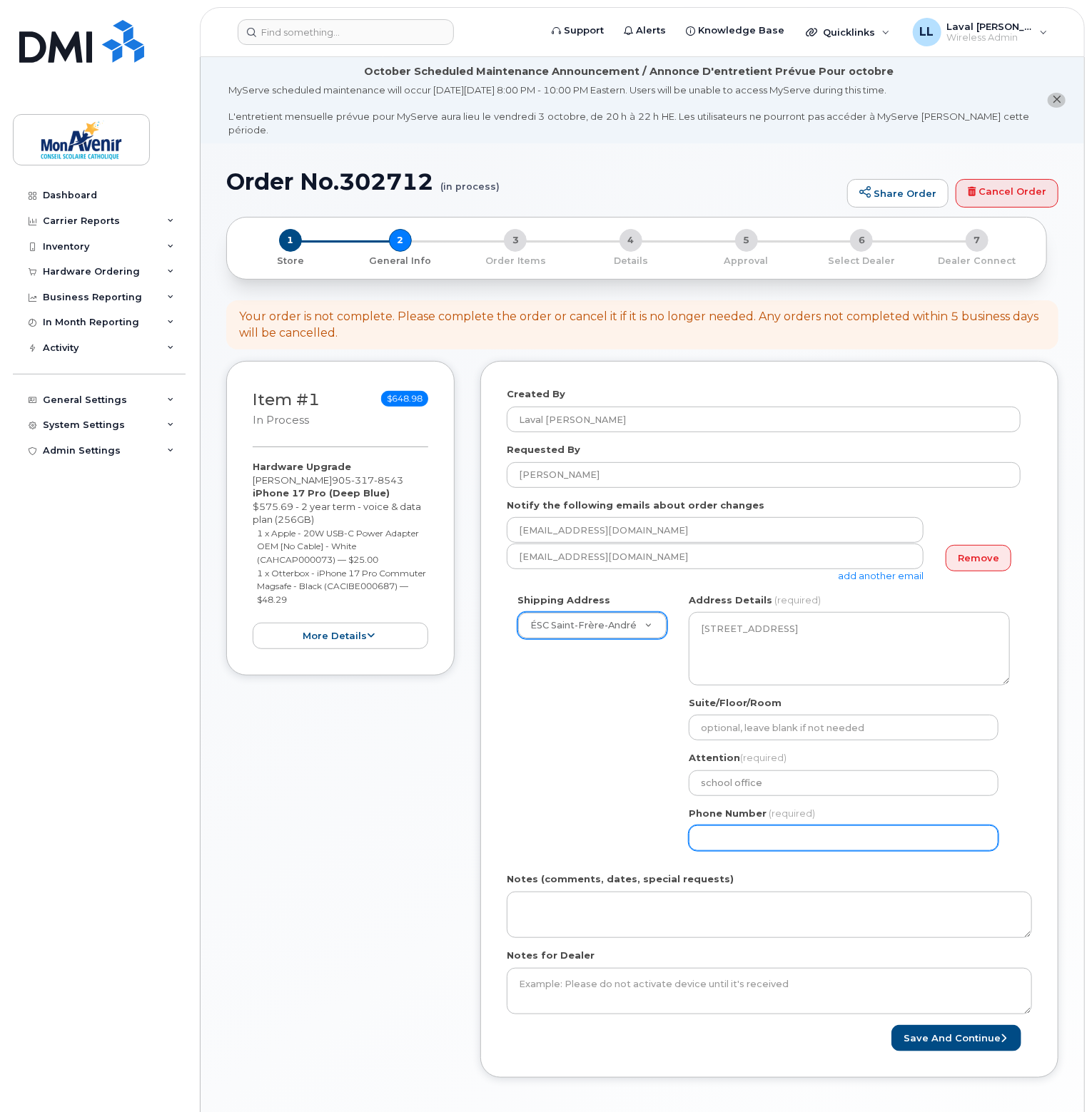
click at [722, 826] on input "Phone Number" at bounding box center [843, 838] width 310 height 26
select select
type input "416393532"
select select
type input "4163935321"
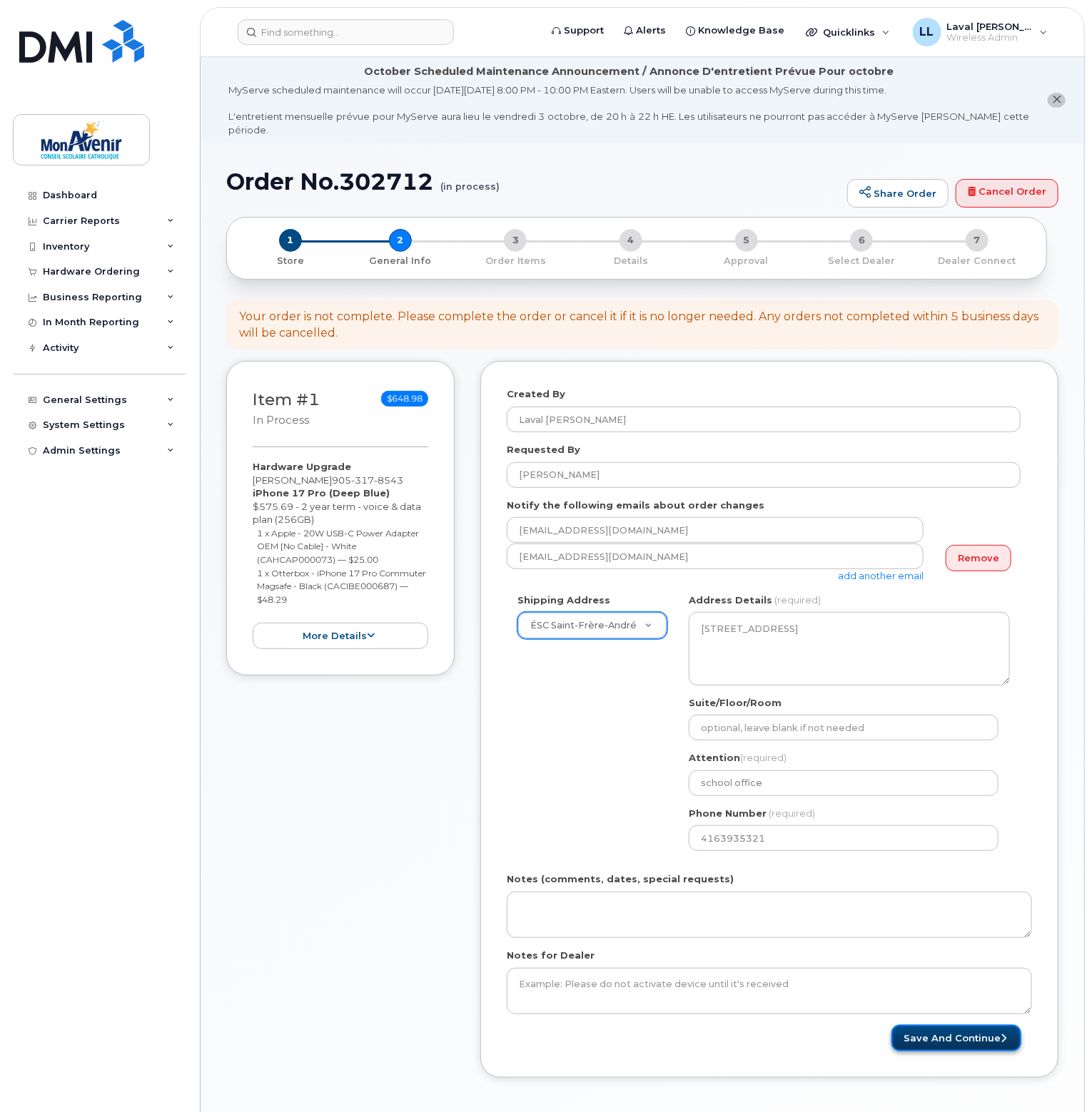
click at [937, 1027] on button "Save and Continue" at bounding box center [955, 1039] width 130 height 26
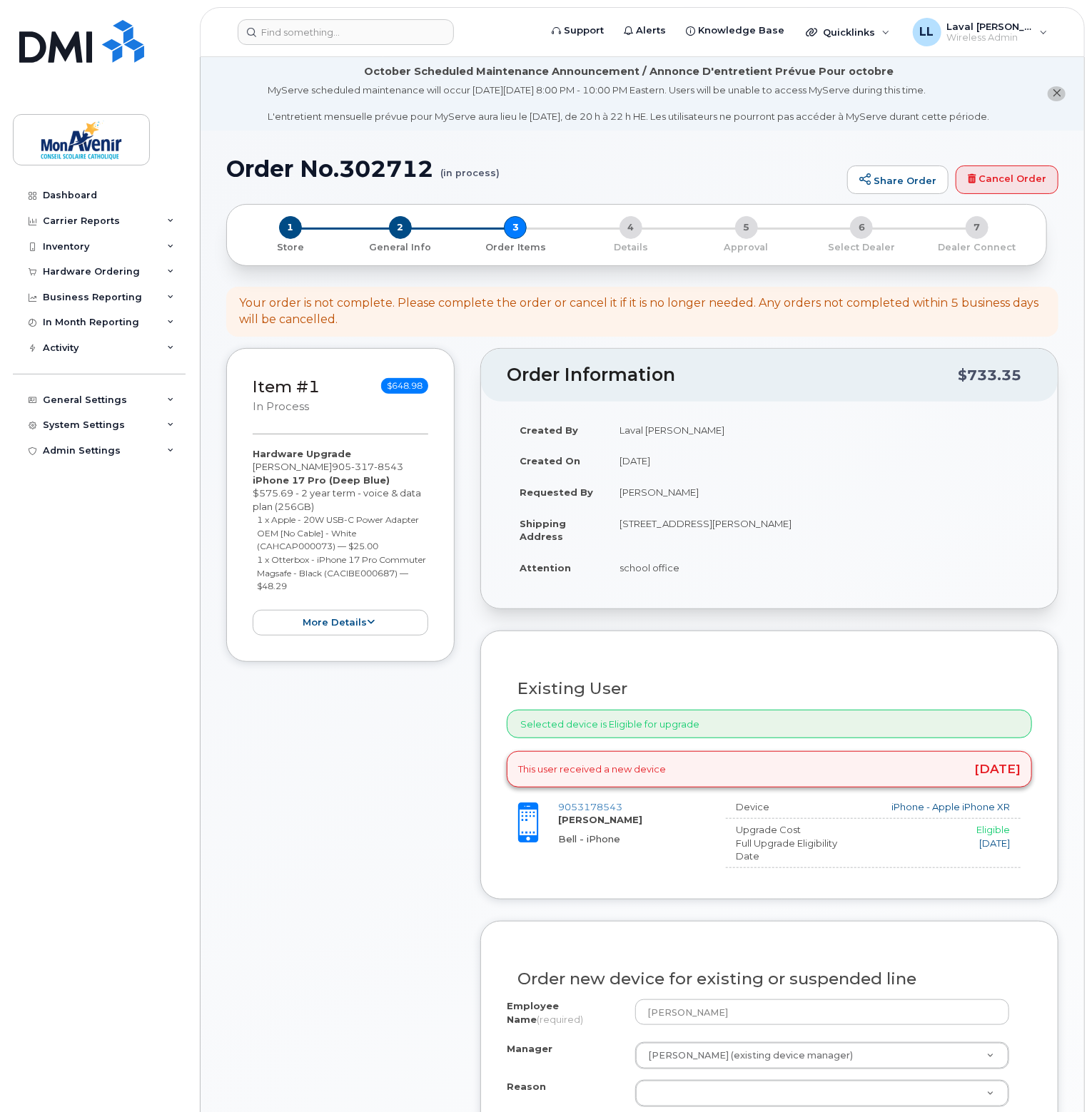
scroll to position [143, 0]
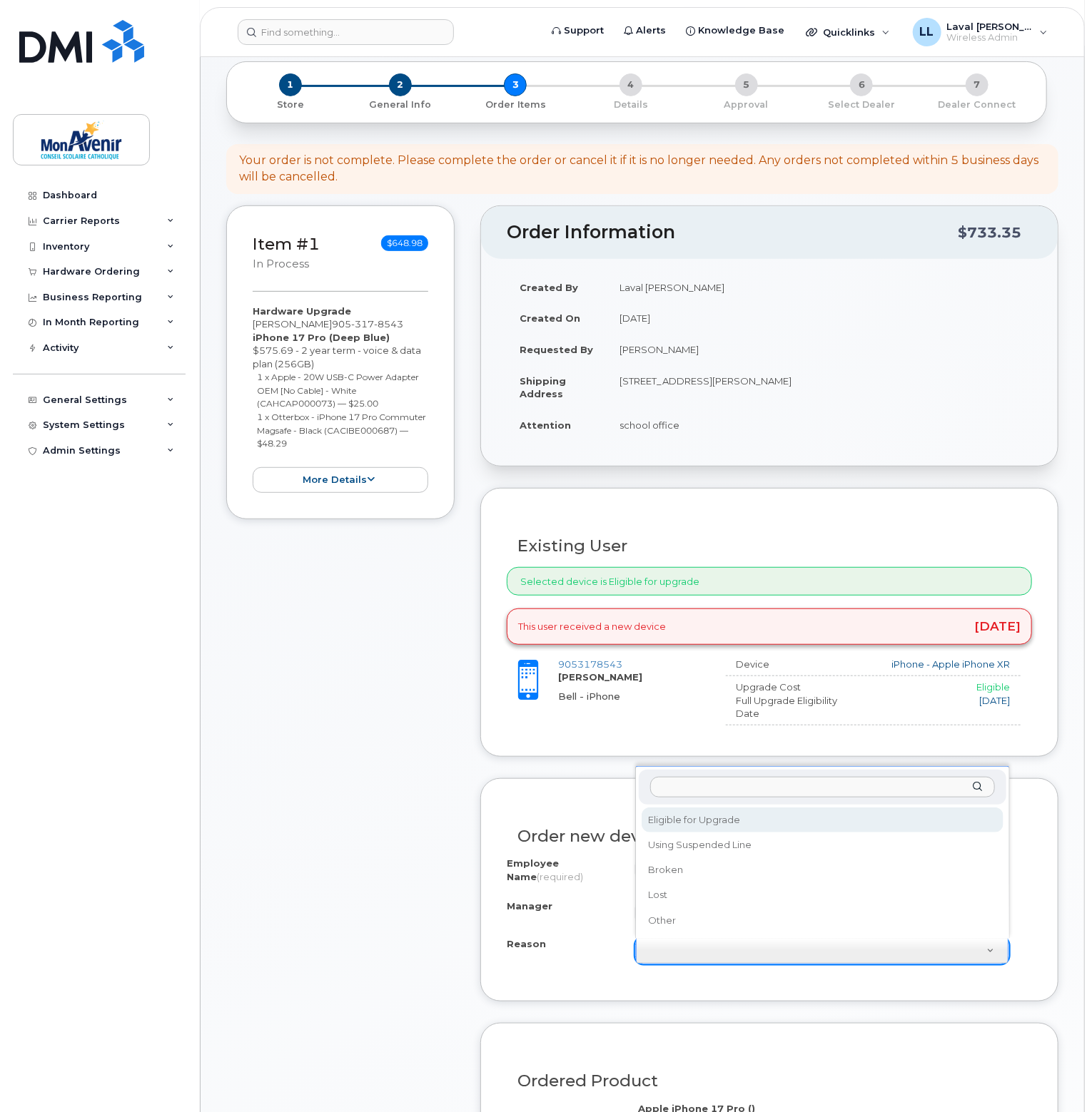
select select "eligible_for_upgrade"
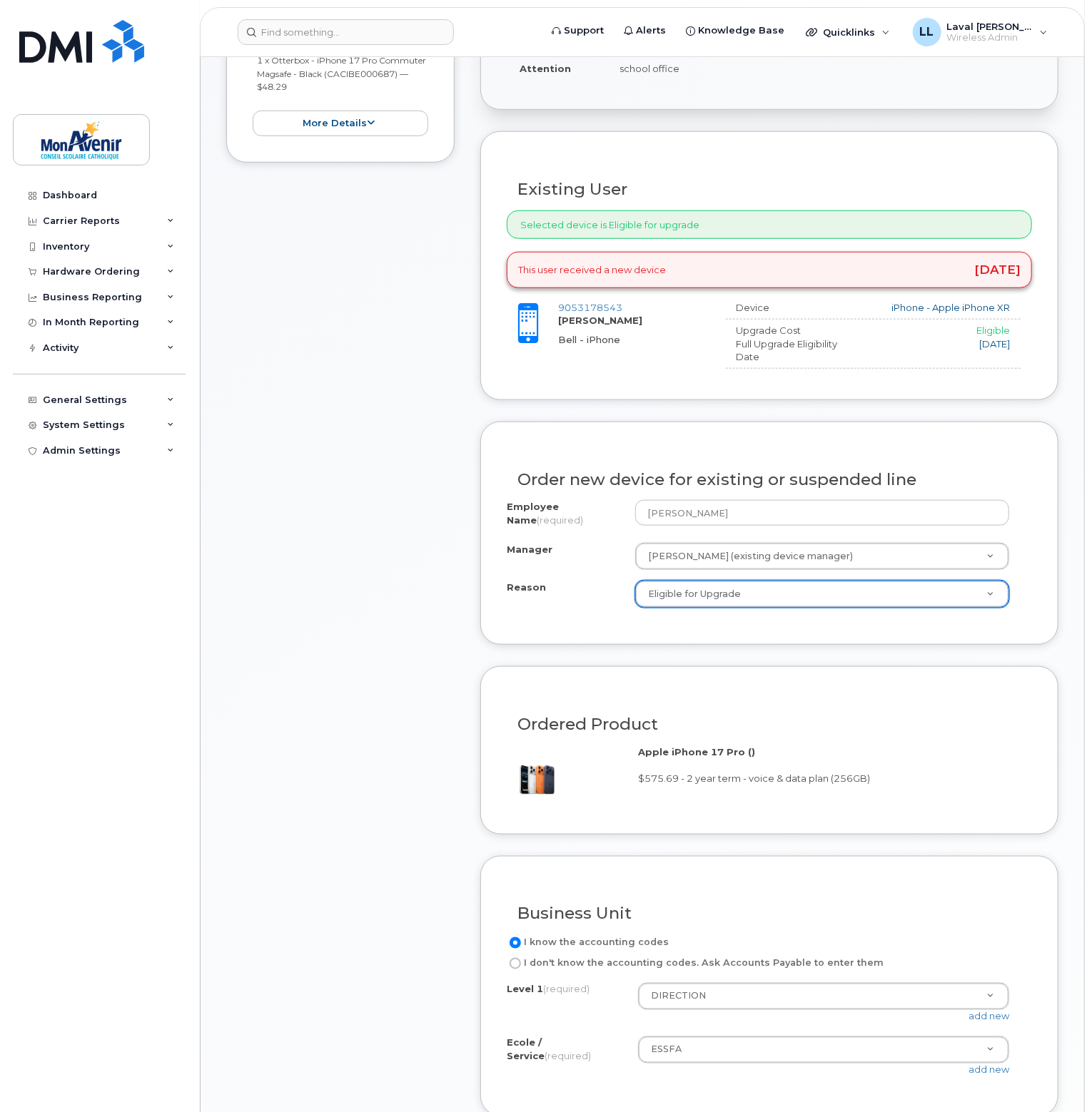
scroll to position [713, 0]
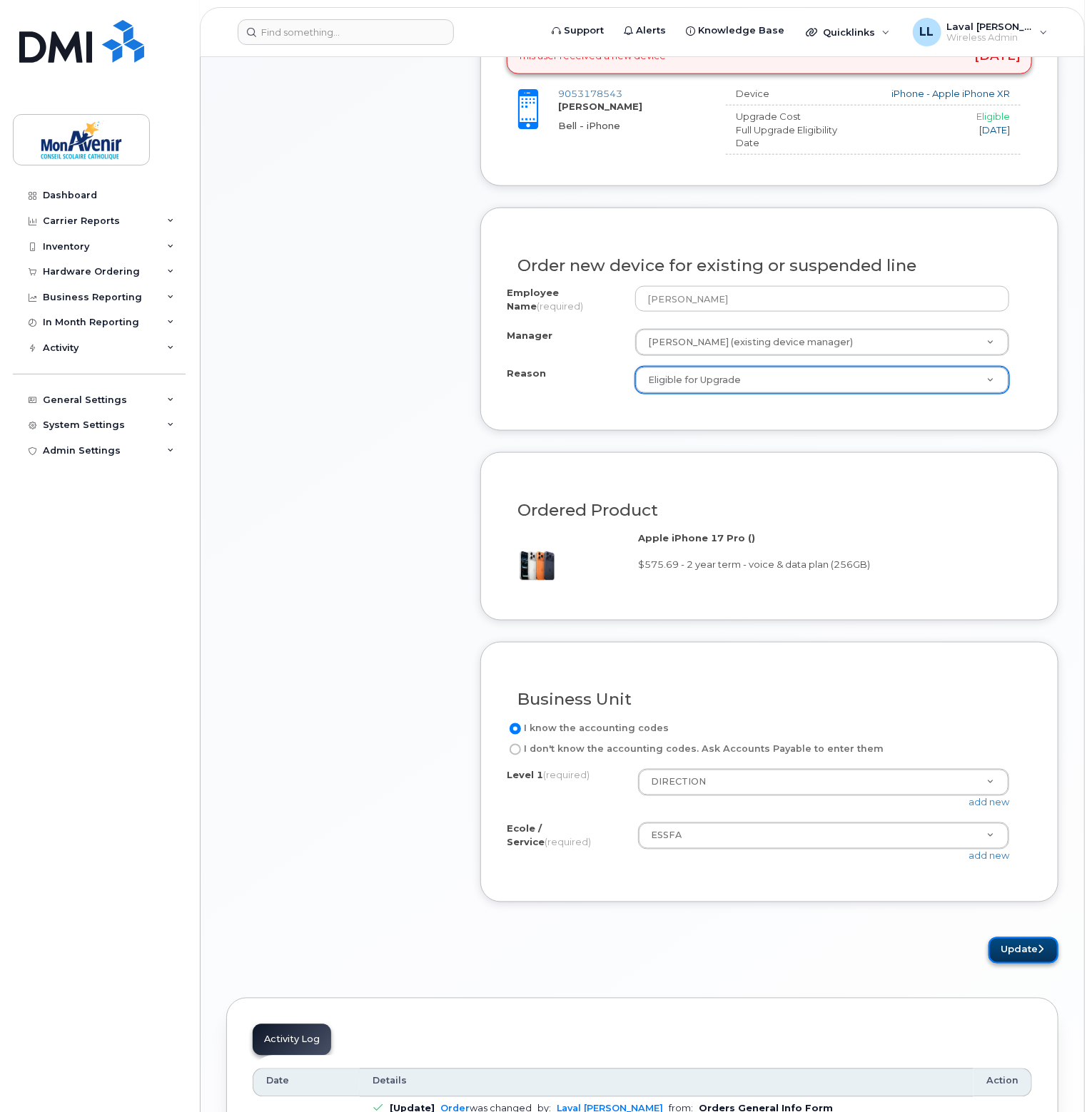
click at [1021, 947] on button "Update" at bounding box center [1022, 951] width 70 height 26
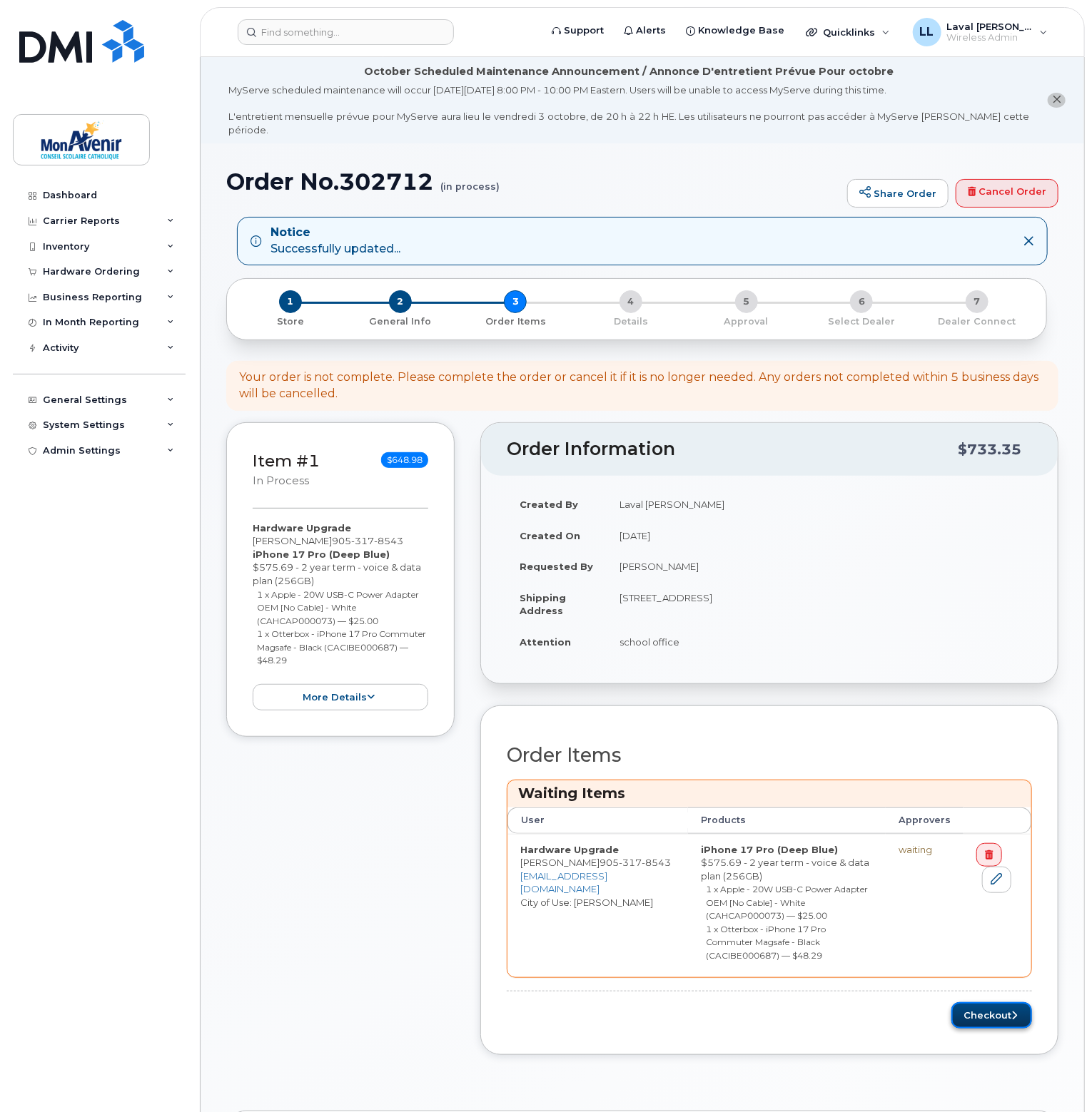
click at [993, 1006] on button "Checkout" at bounding box center [991, 1016] width 80 height 26
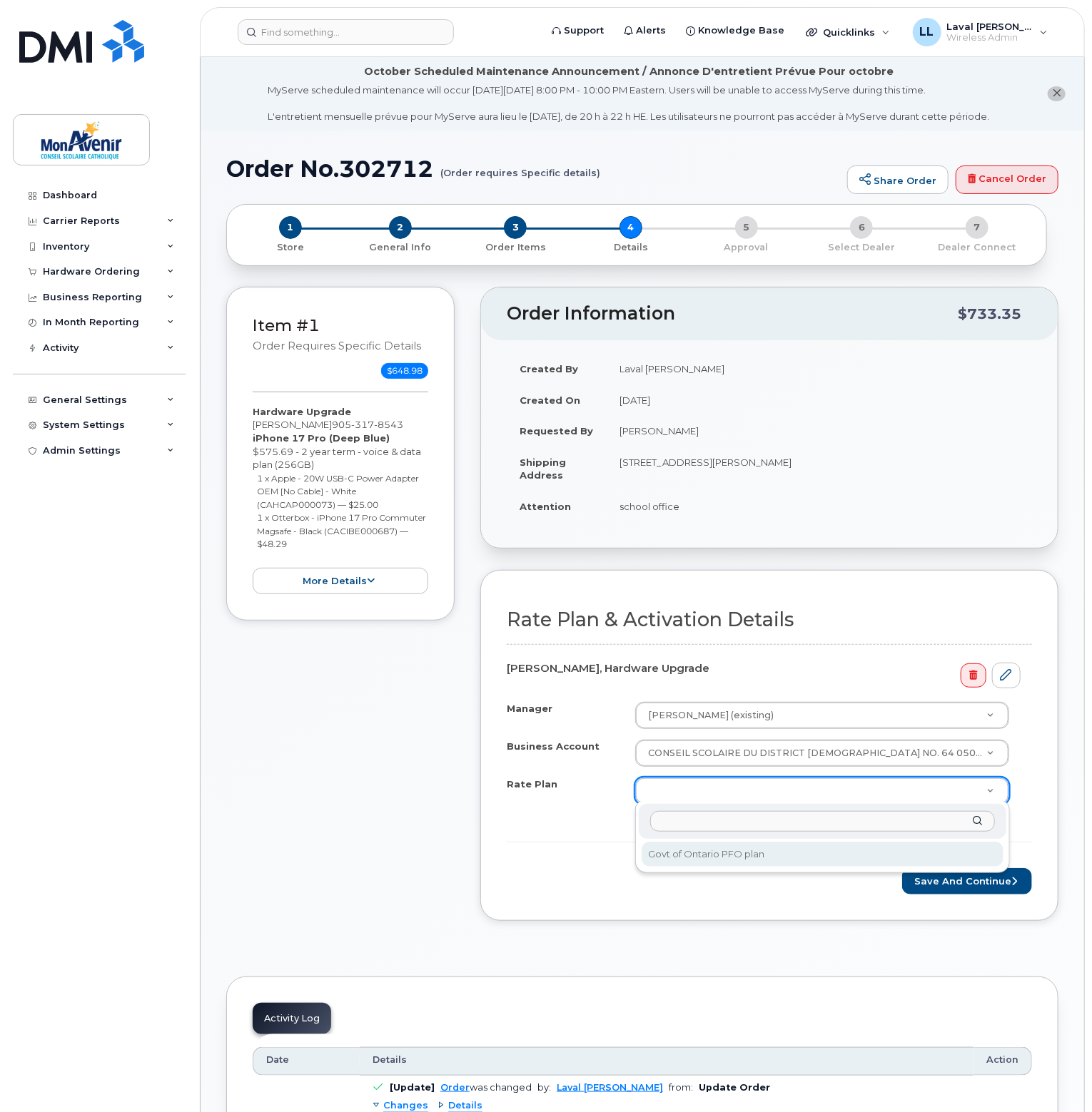
select select "Govt of Ontario PFO plan"
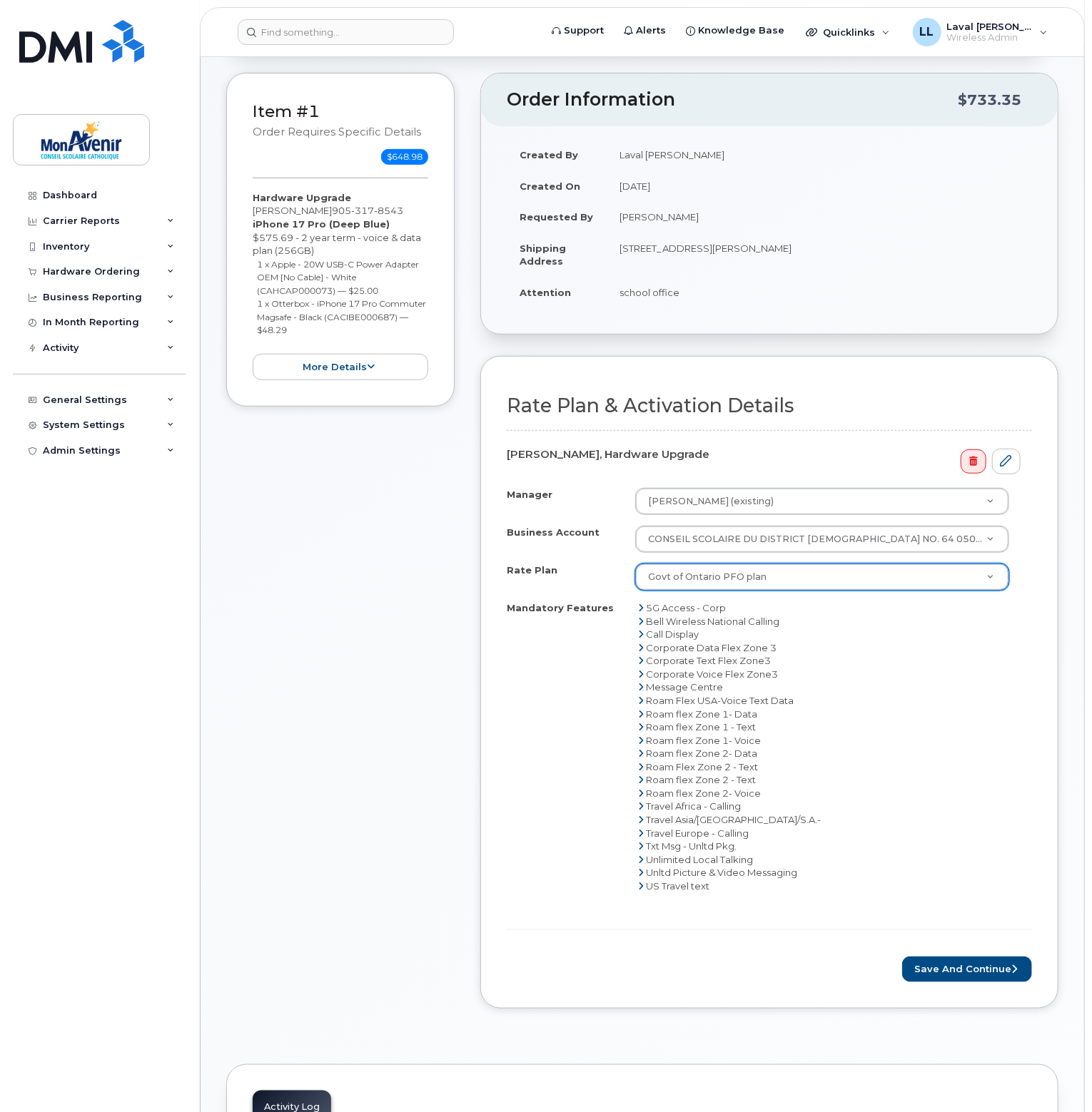
scroll to position [428, 0]
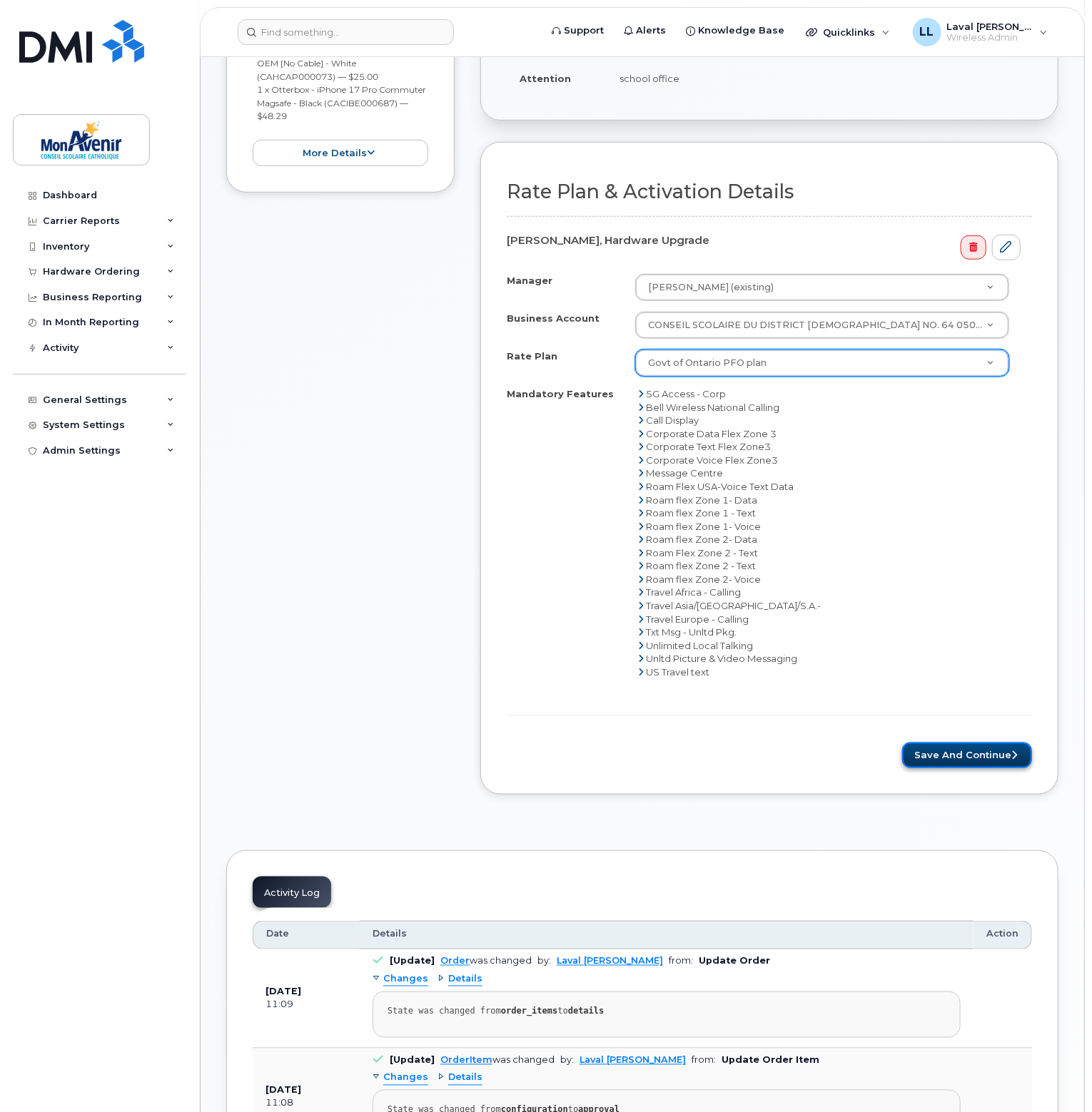
click at [972, 753] on button "Save and Continue" at bounding box center [967, 756] width 130 height 26
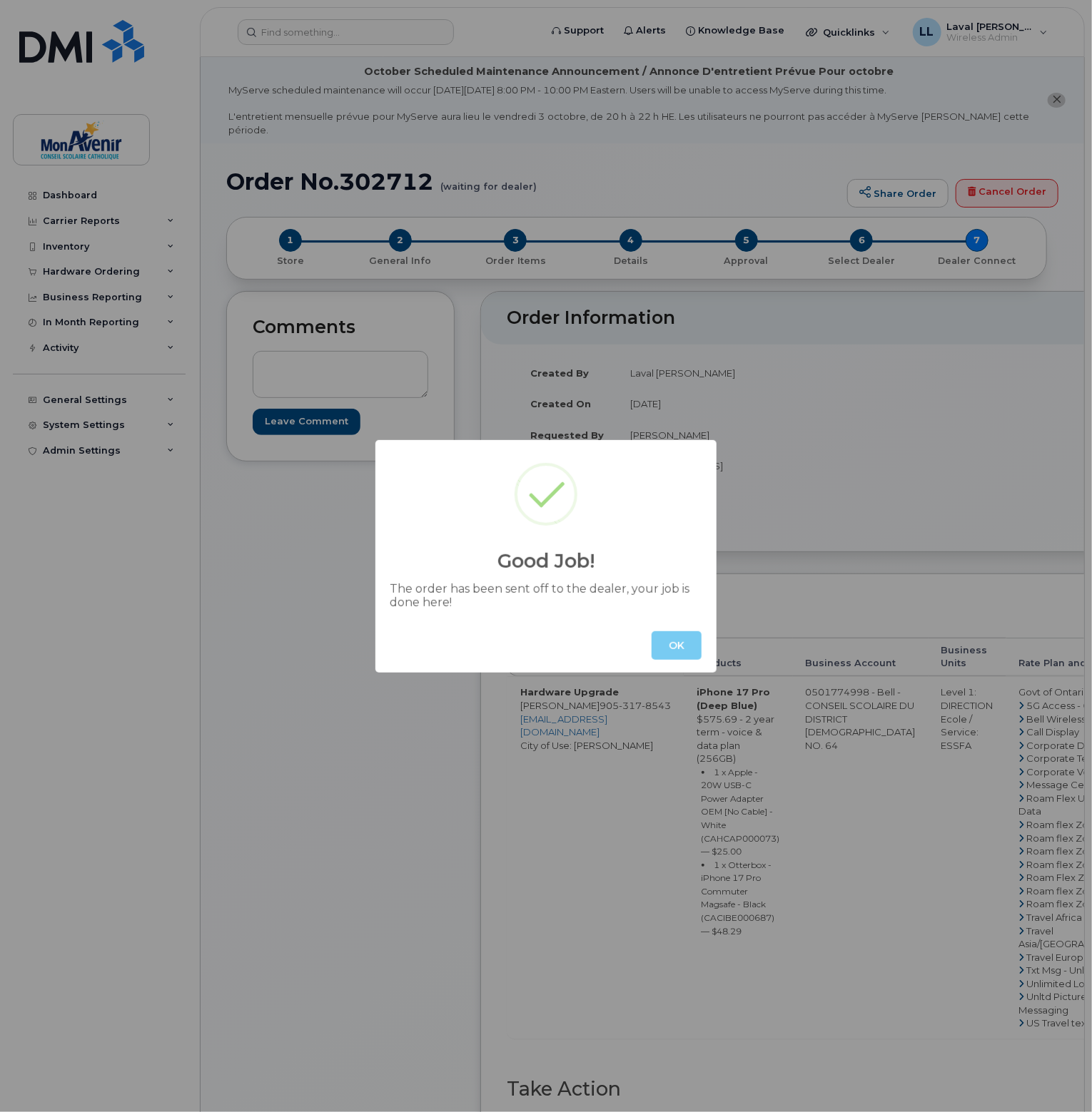
click at [690, 648] on button "OK" at bounding box center [677, 646] width 50 height 28
